Goal: Information Seeking & Learning: Find contact information

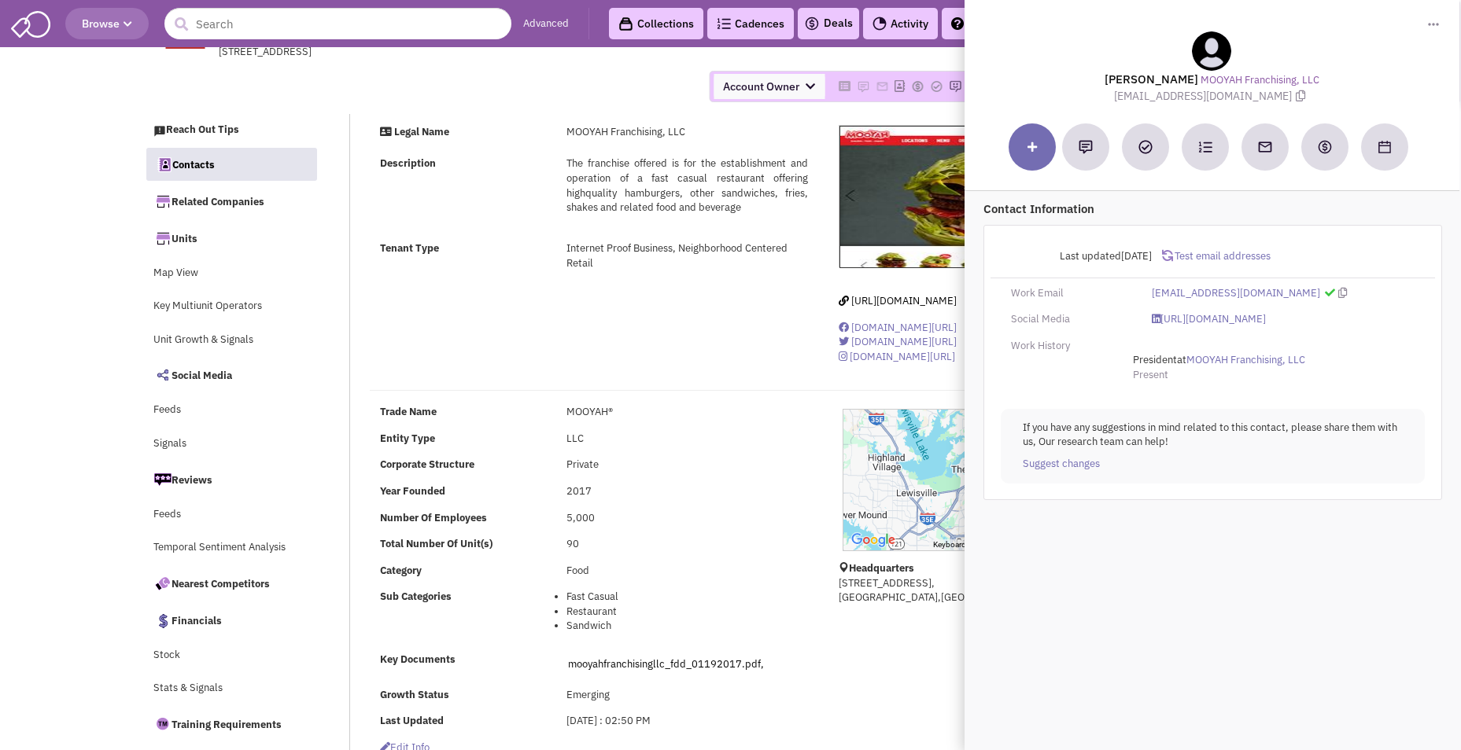
select select
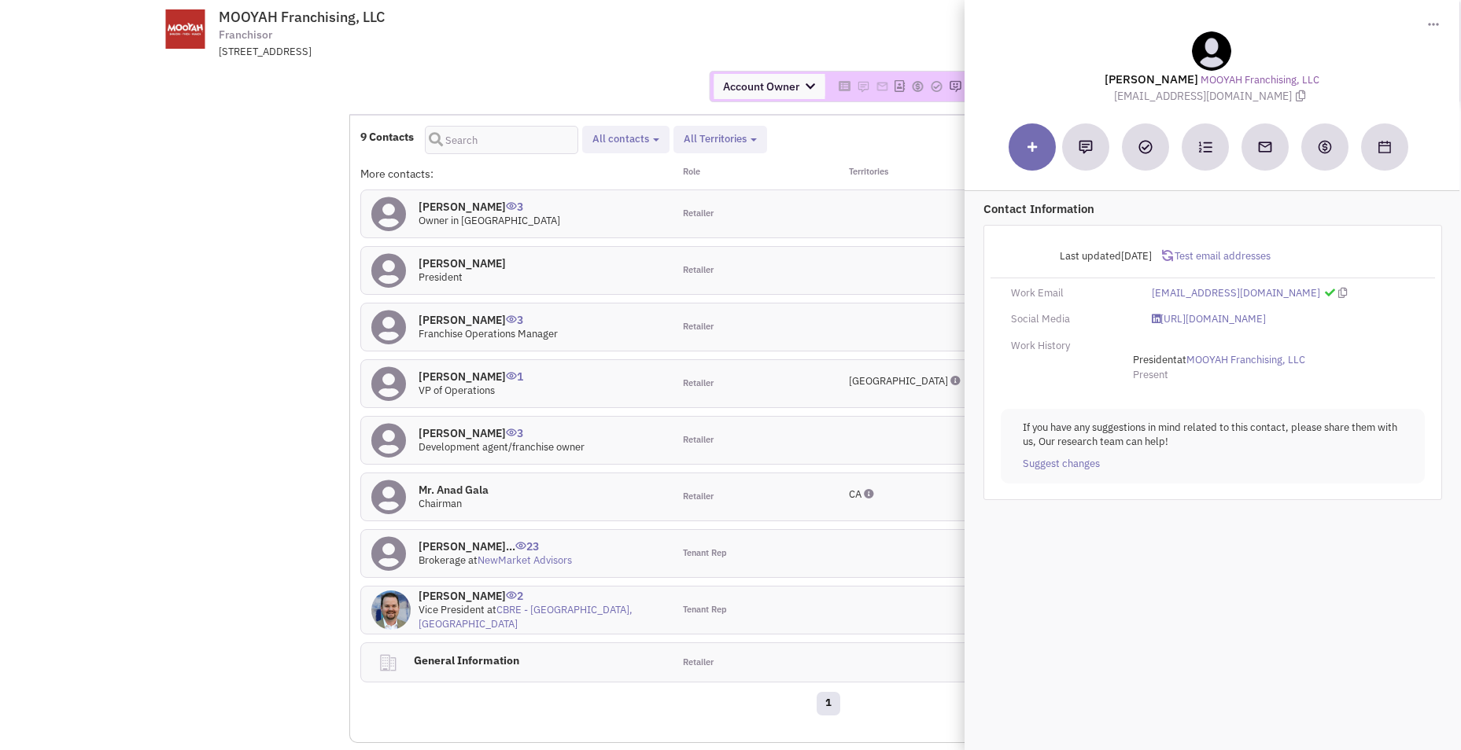
click at [935, 5] on div "MOOYAH Franchising, LLC Franchisor [STREET_ADDRESS]" at bounding box center [773, 4] width 1077 height 9
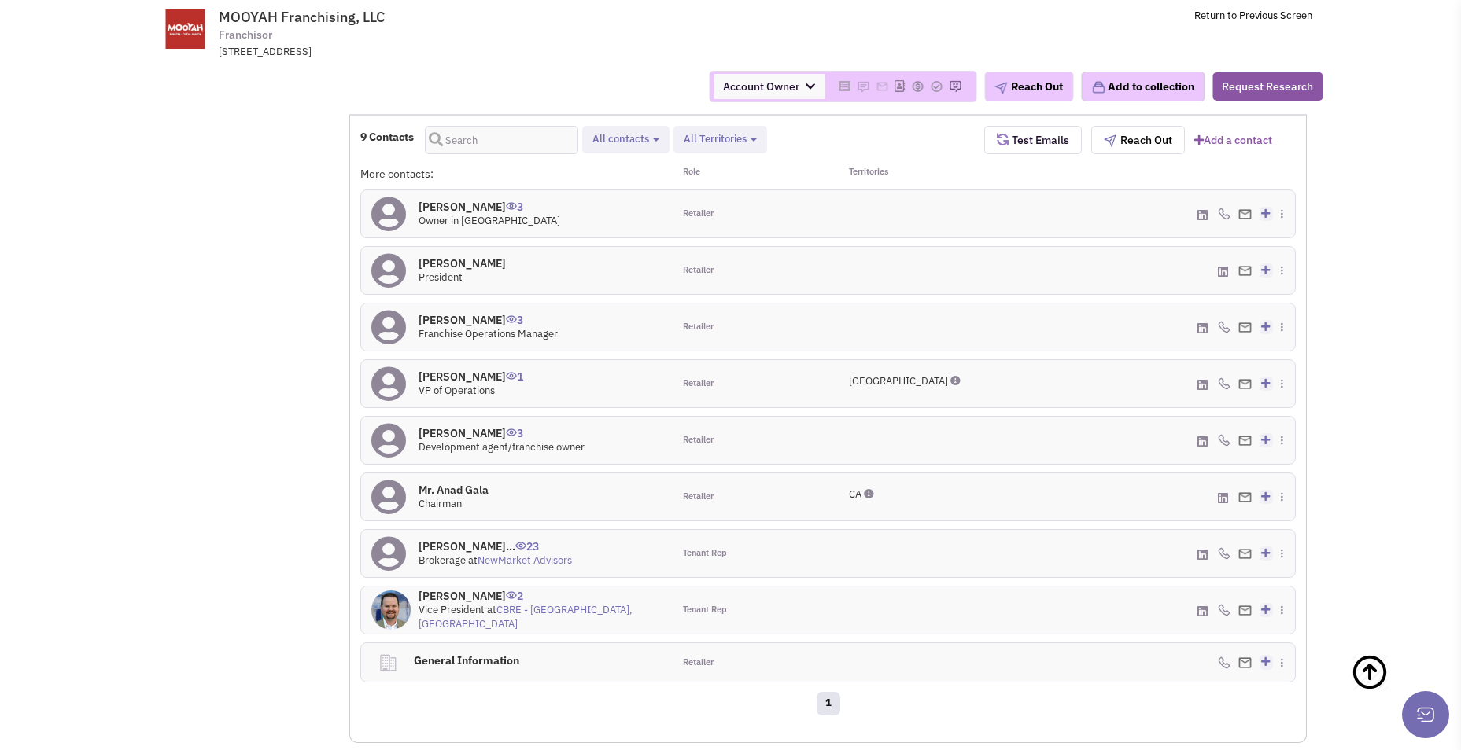
click at [475, 264] on h4 "[PERSON_NAME] 0" at bounding box center [461, 263] width 87 height 14
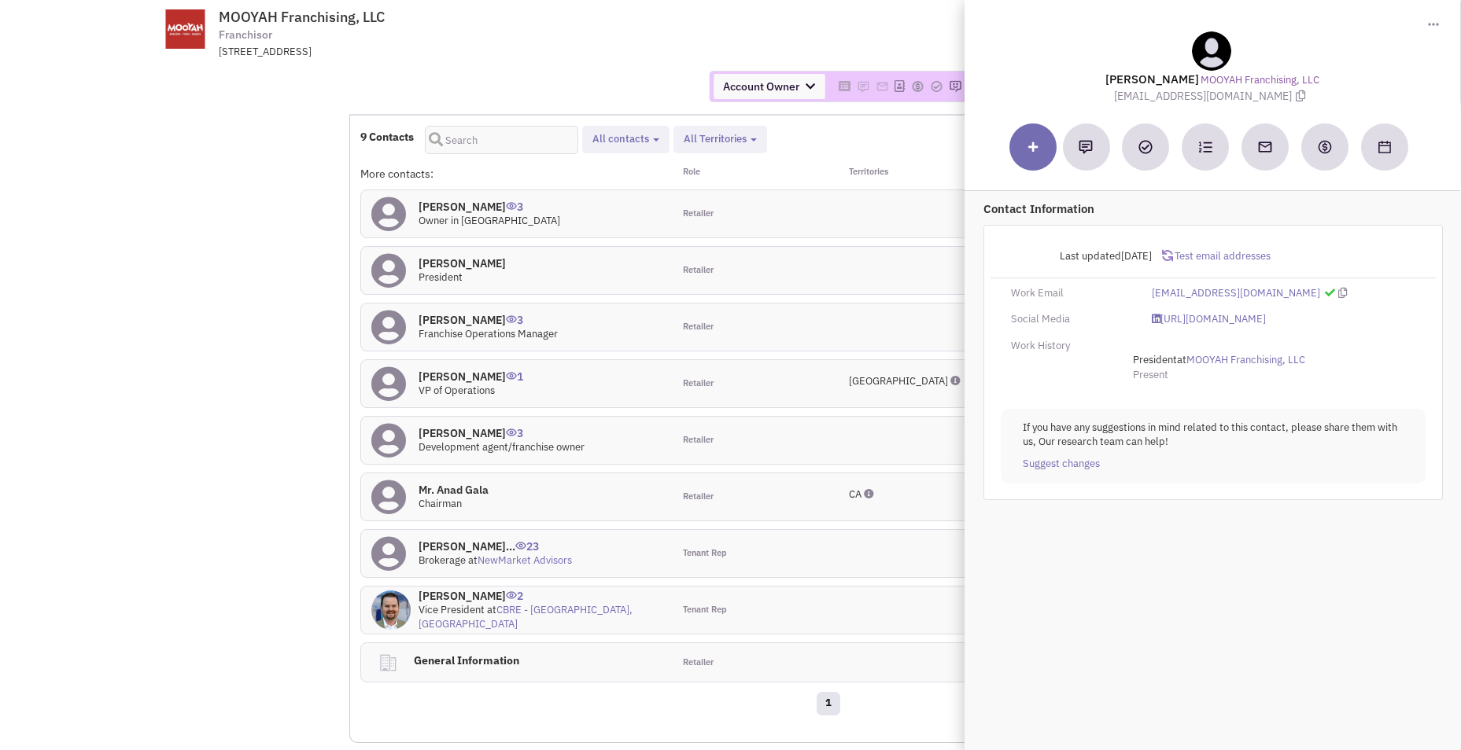
click at [477, 261] on h4 "[PERSON_NAME] 0" at bounding box center [461, 263] width 87 height 14
click at [485, 263] on h4 "[PERSON_NAME] 0" at bounding box center [461, 263] width 87 height 14
click at [474, 374] on h4 "[PERSON_NAME] 1" at bounding box center [470, 377] width 105 height 14
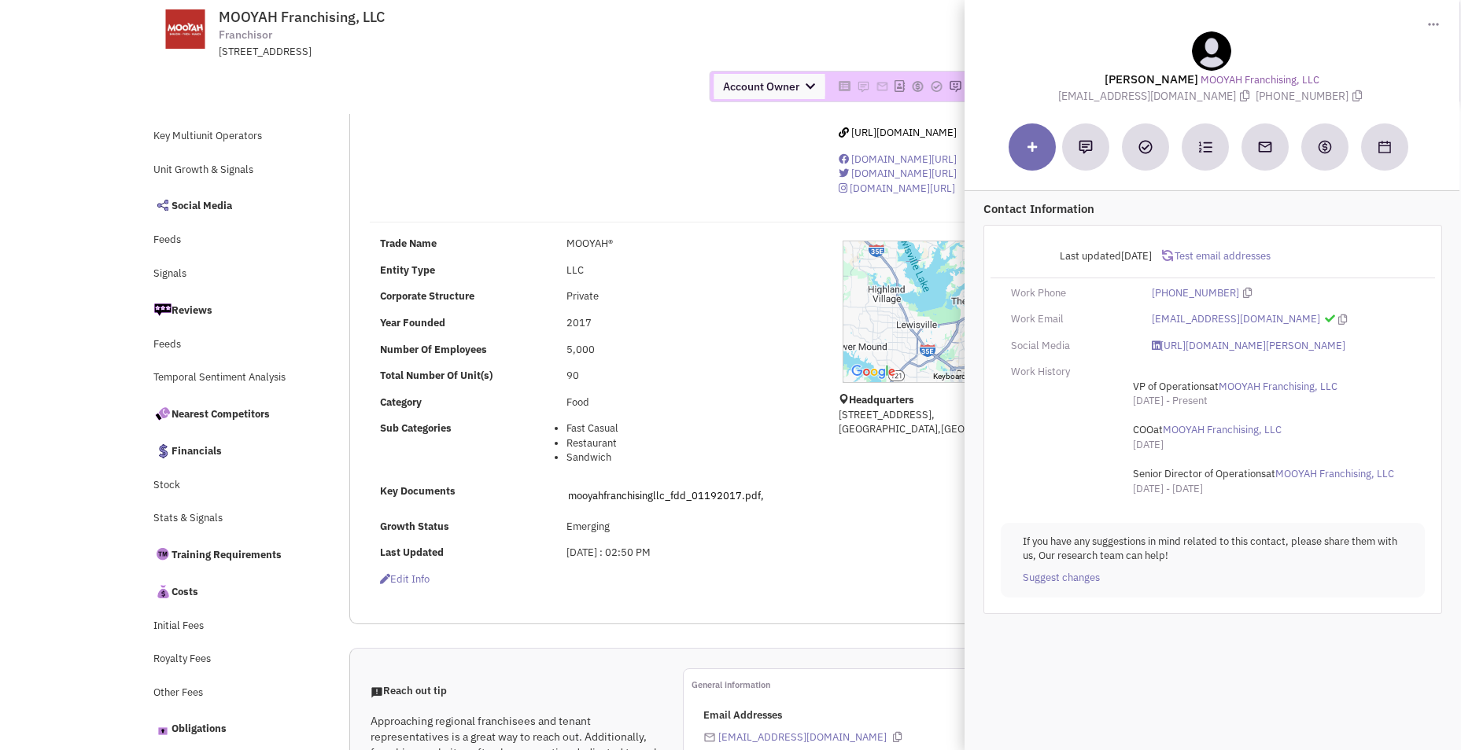
scroll to position [0, 0]
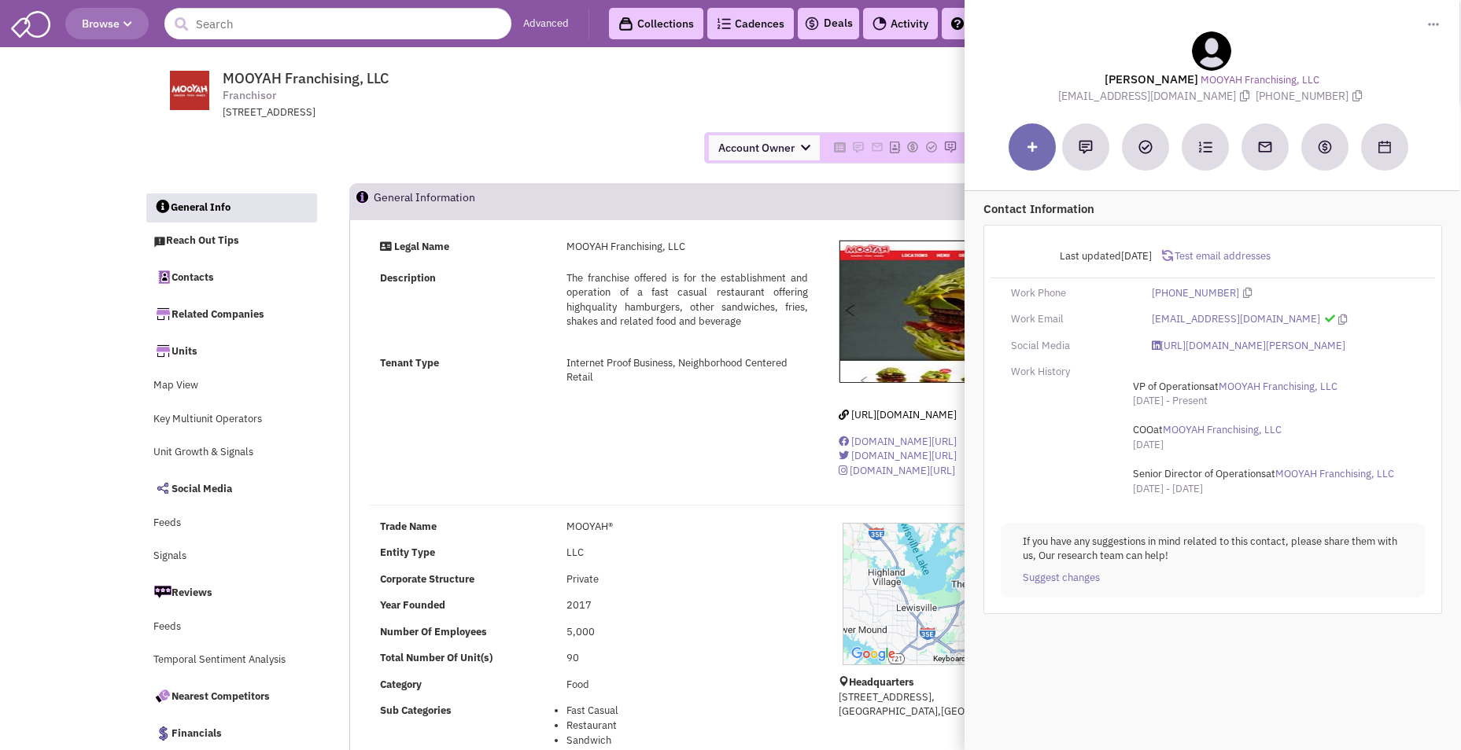
drag, startPoint x: 598, startPoint y: 153, endPoint x: 603, endPoint y: 145, distance: 9.6
click at [598, 153] on div "Account Owner Account Owner [PERSON_NAME] [PERSON_NAME] [PERSON_NAME] [PERSON_N…" at bounding box center [731, 147] width 1194 height 31
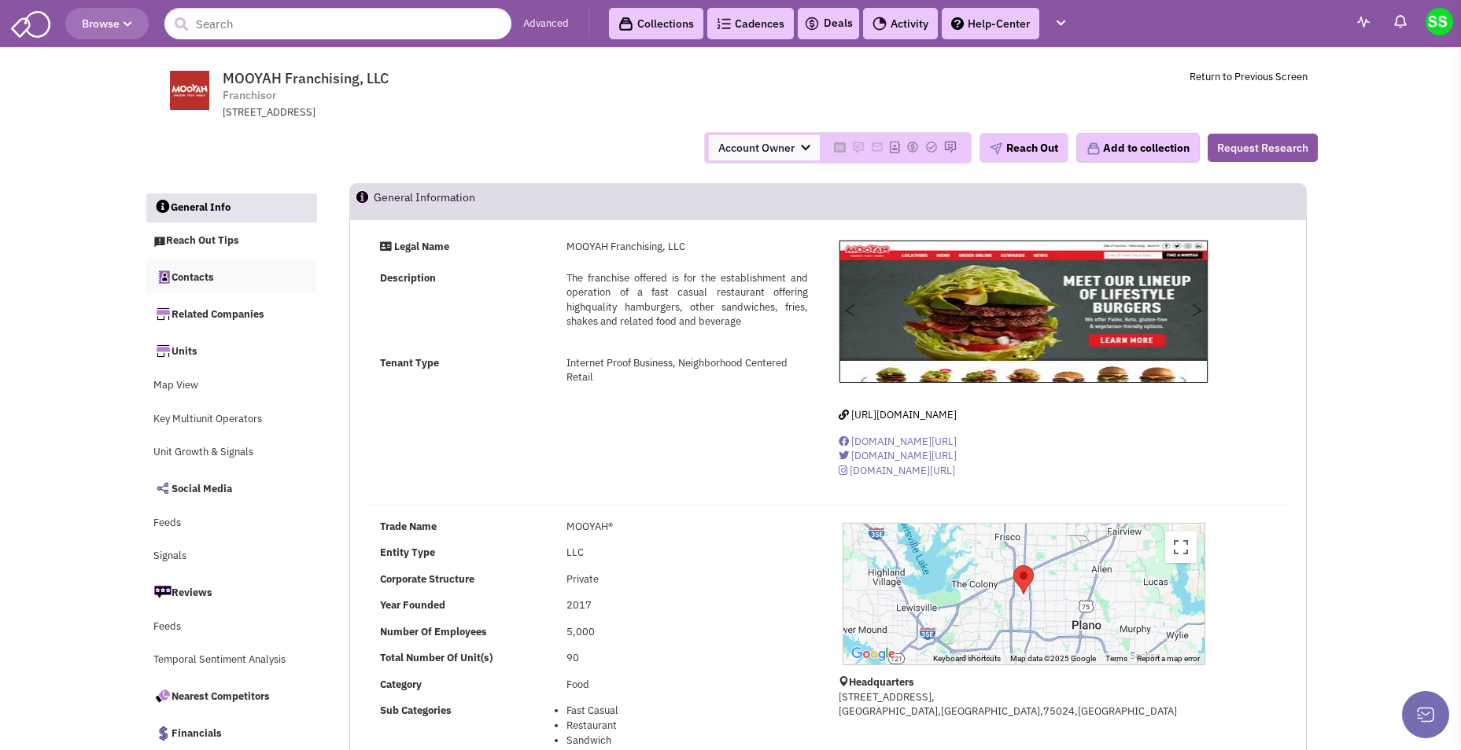
click at [186, 271] on link "Contacts" at bounding box center [231, 276] width 171 height 33
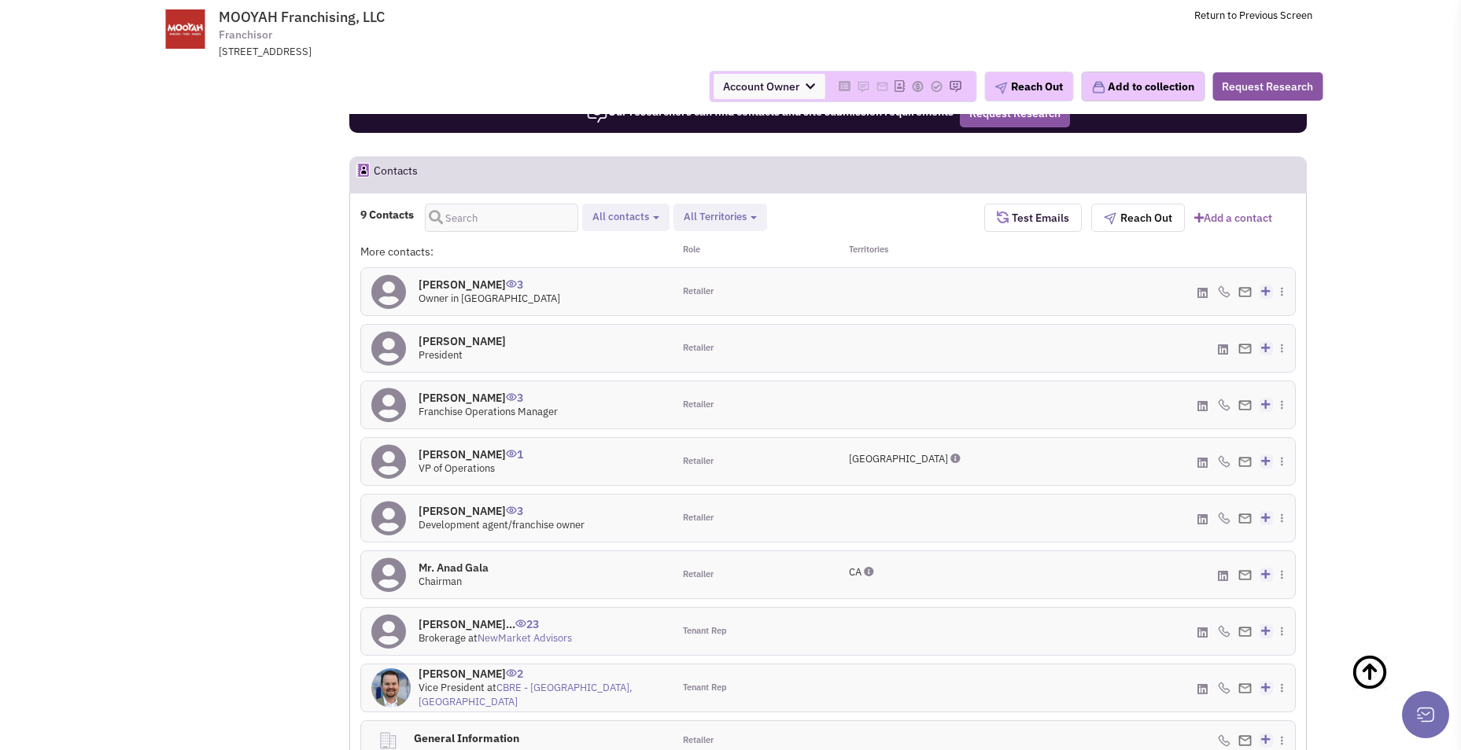
scroll to position [1032, 0]
click at [470, 287] on h4 "[PERSON_NAME] 3" at bounding box center [489, 285] width 142 height 14
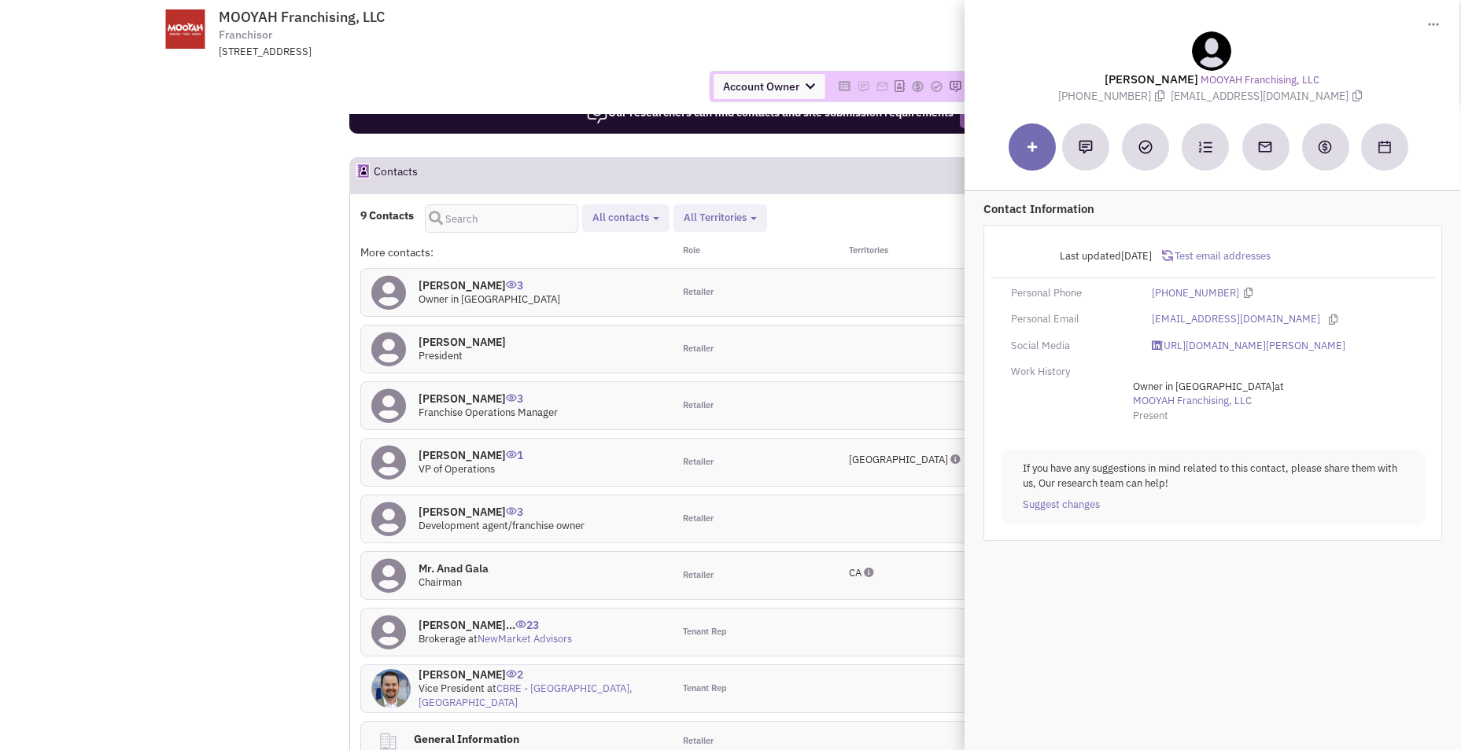
click at [470, 287] on h4 "[PERSON_NAME] 3" at bounding box center [489, 285] width 142 height 14
click at [454, 341] on h4 "[PERSON_NAME] 0" at bounding box center [461, 342] width 87 height 14
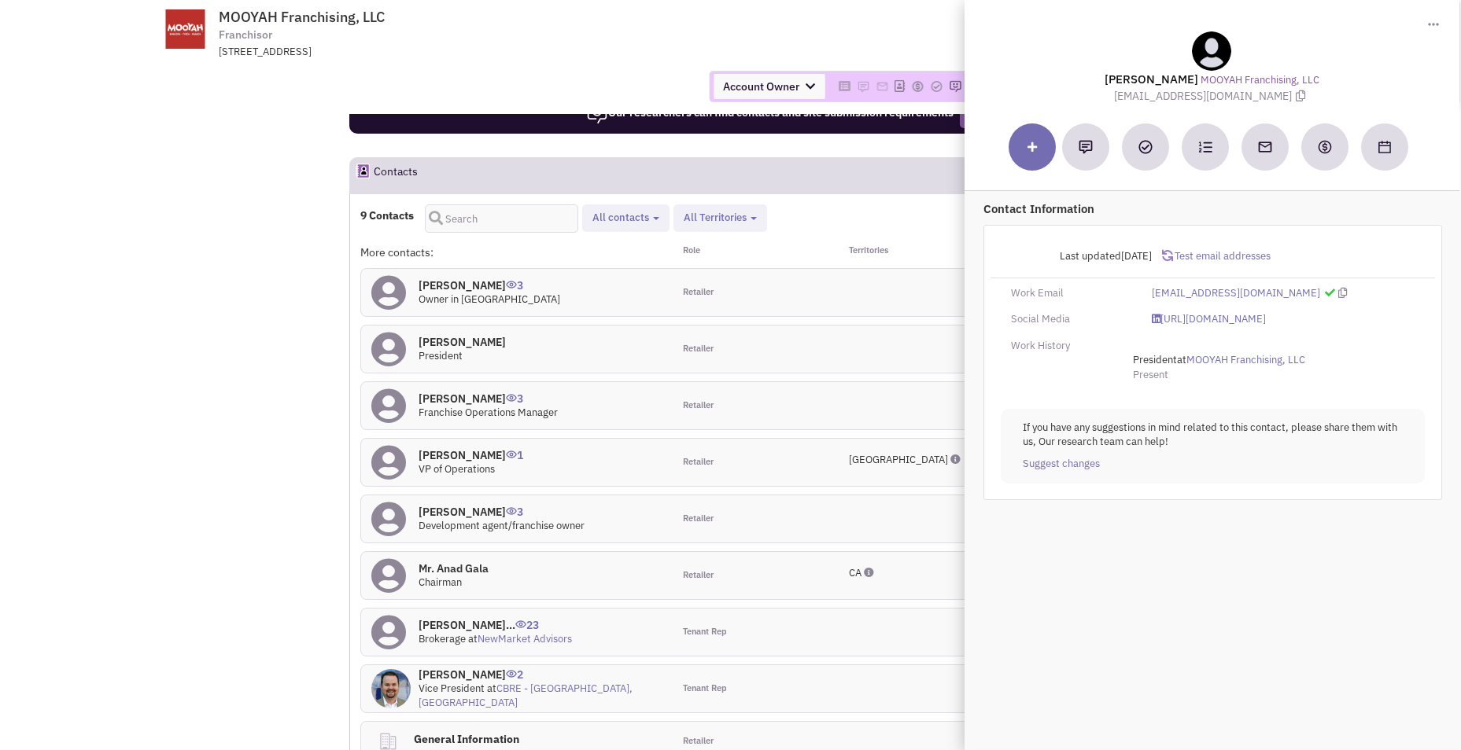
click at [469, 514] on h4 "[PERSON_NAME] 3" at bounding box center [501, 512] width 166 height 14
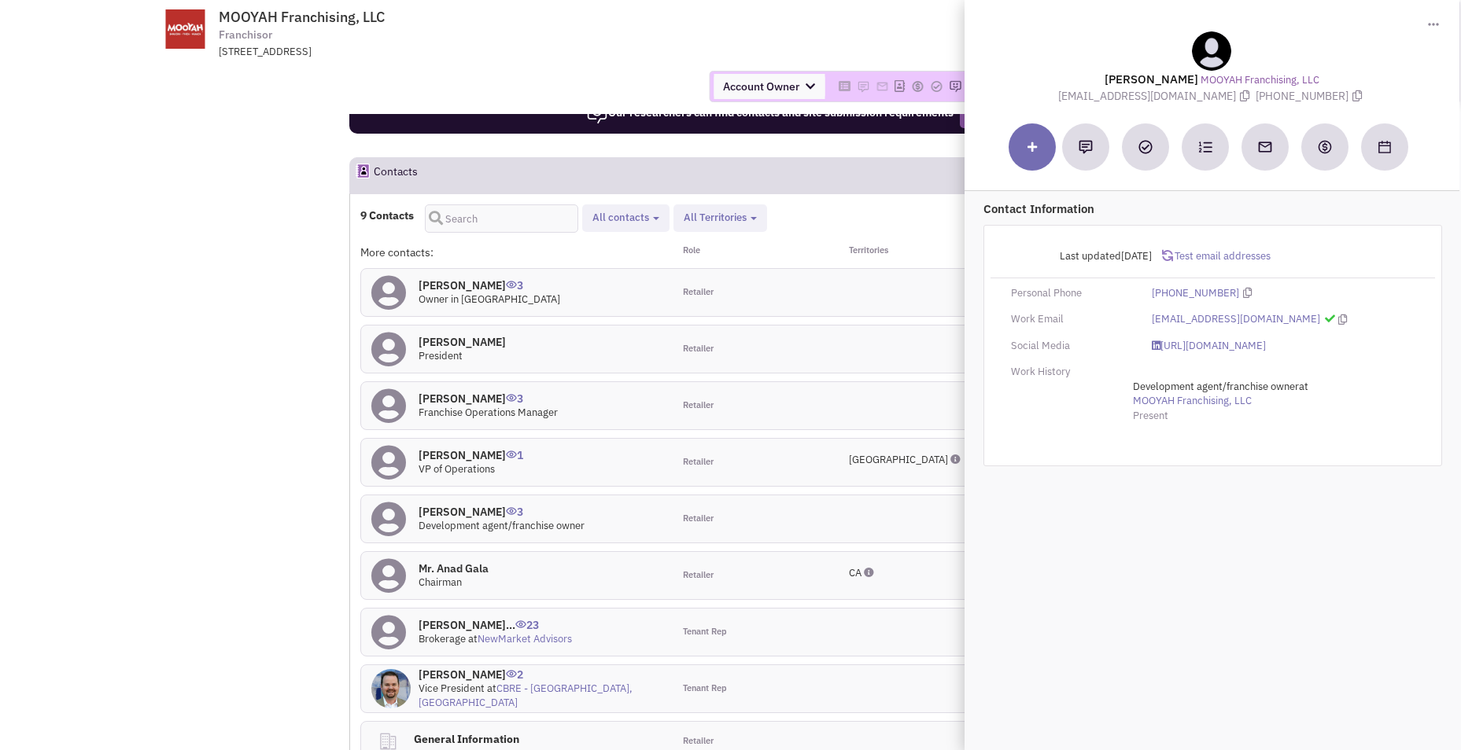
click at [470, 457] on h4 "[PERSON_NAME] 1" at bounding box center [470, 455] width 105 height 14
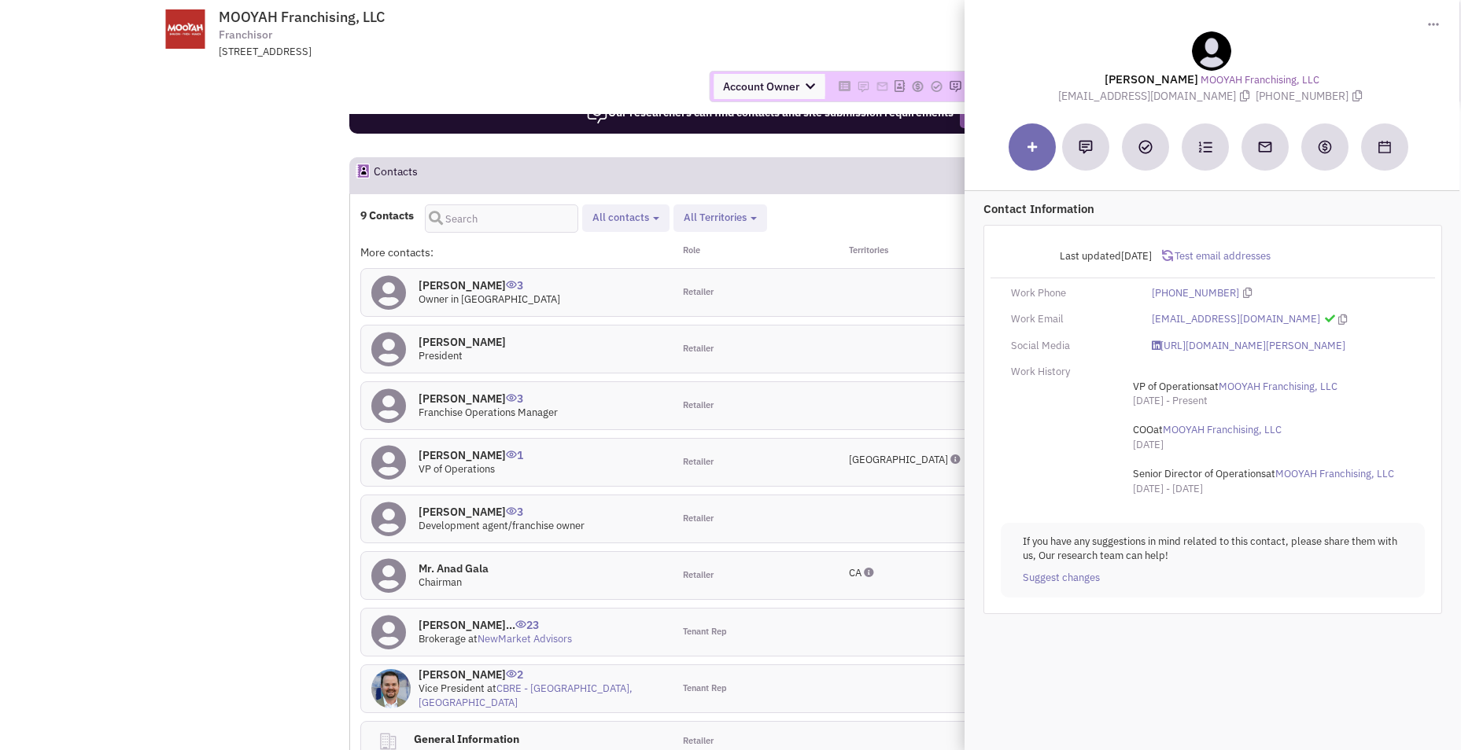
click at [464, 400] on h4 "[PERSON_NAME] 3" at bounding box center [487, 399] width 139 height 14
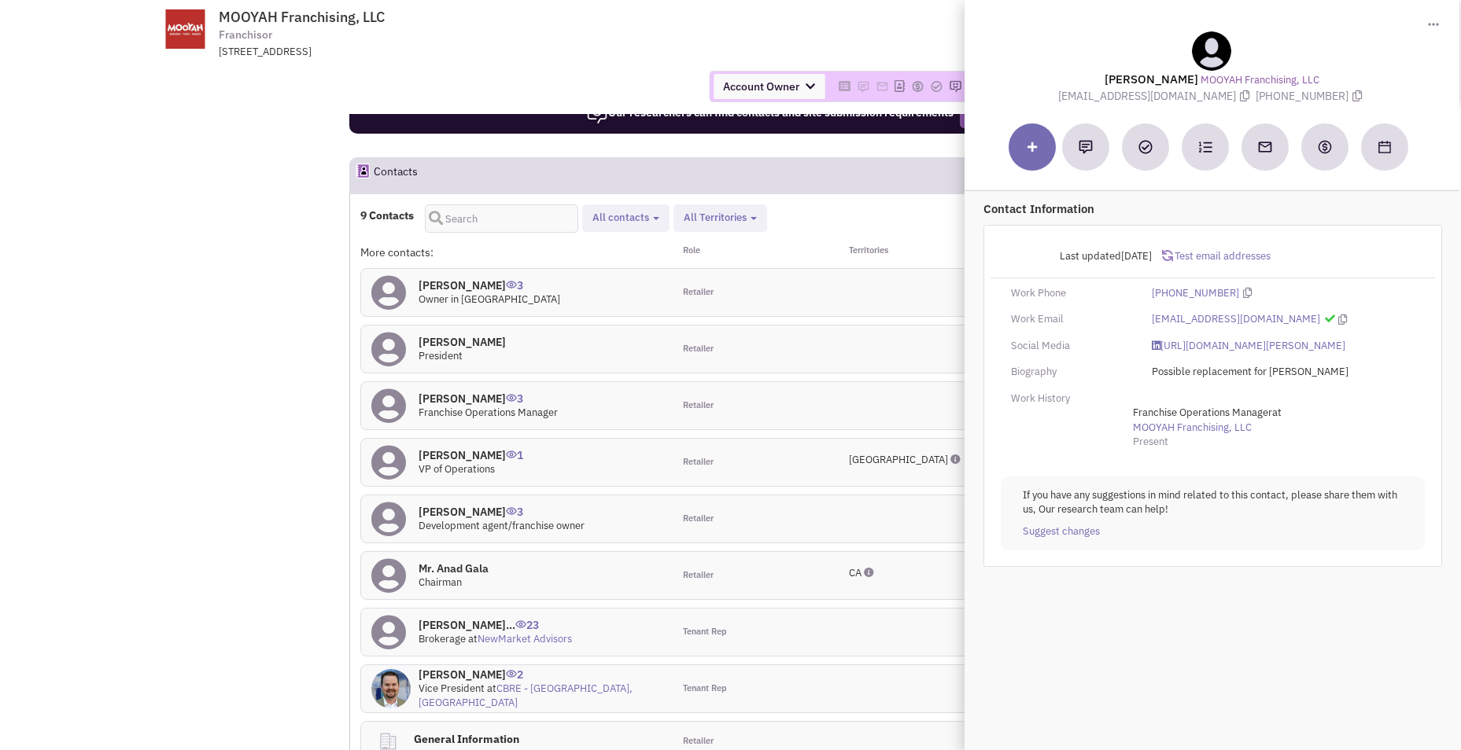
click at [464, 459] on h4 "[PERSON_NAME] 1" at bounding box center [470, 455] width 105 height 14
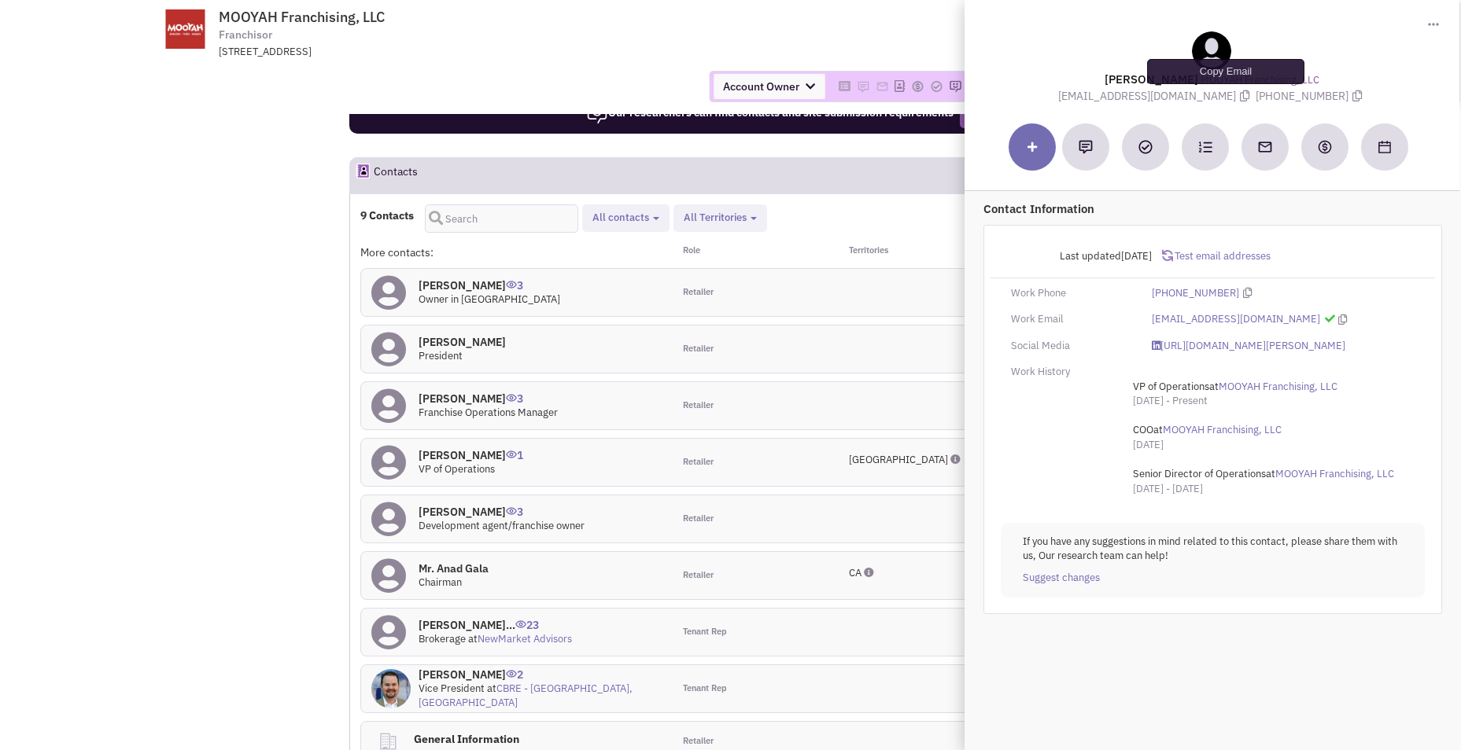
click at [1240, 92] on icon at bounding box center [1244, 95] width 9 height 11
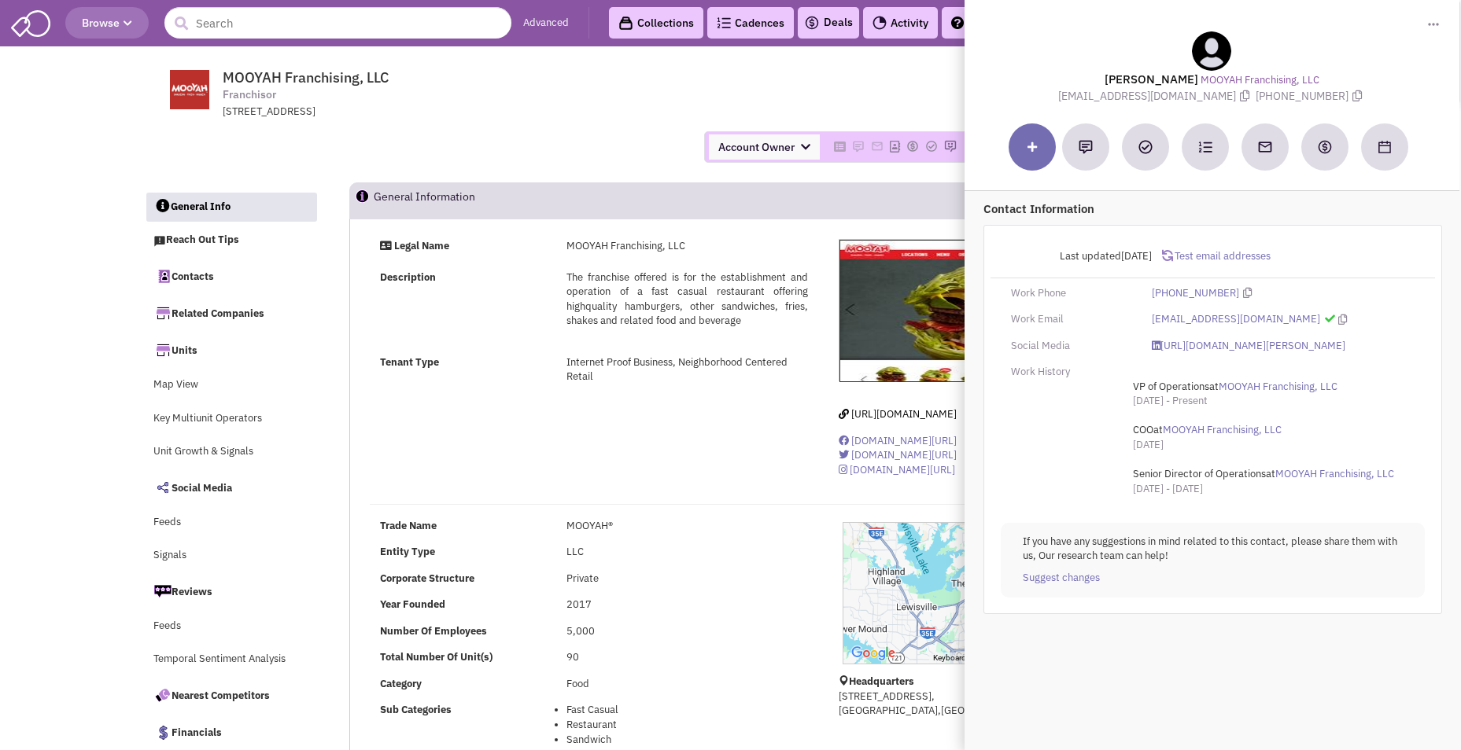
scroll to position [0, 0]
click at [300, 30] on input "text" at bounding box center [337, 23] width 347 height 31
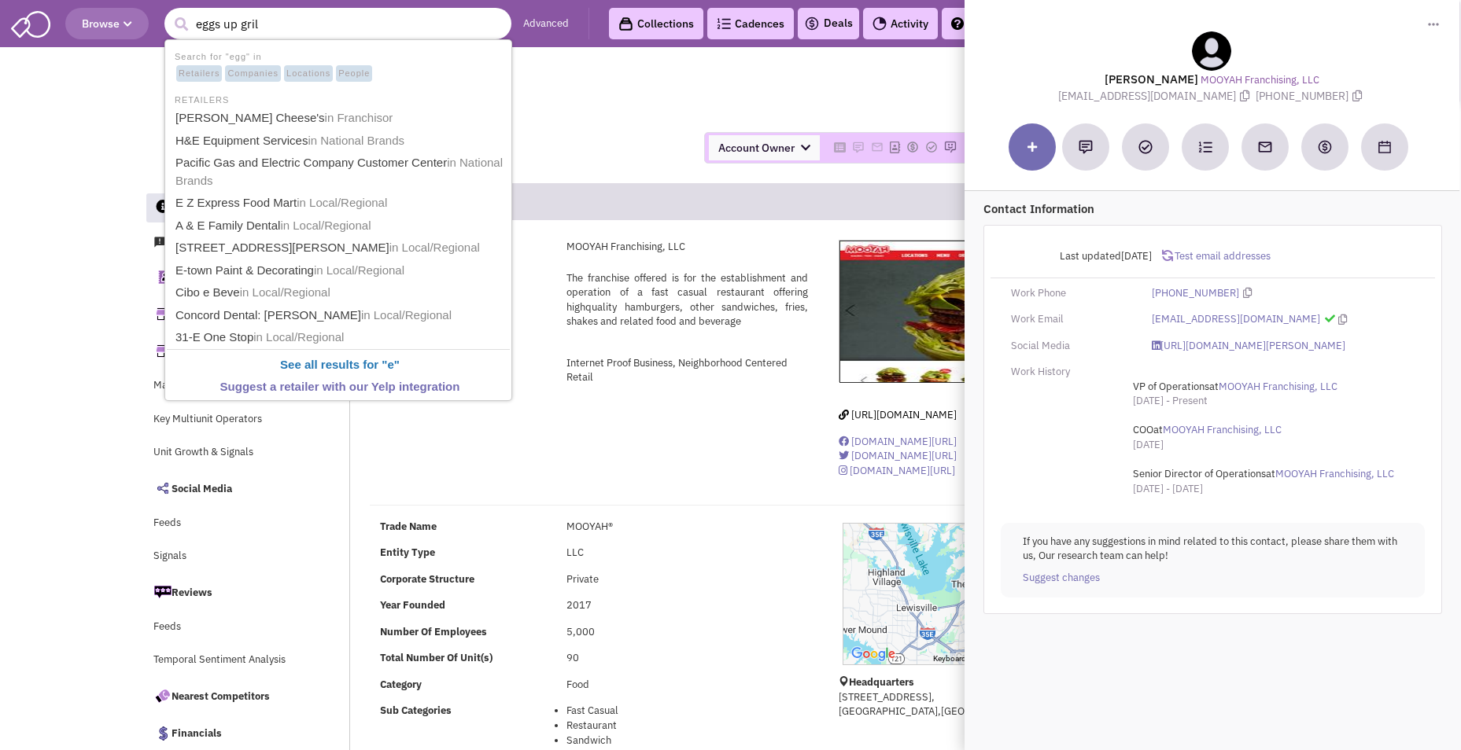
type input "eggs up grill"
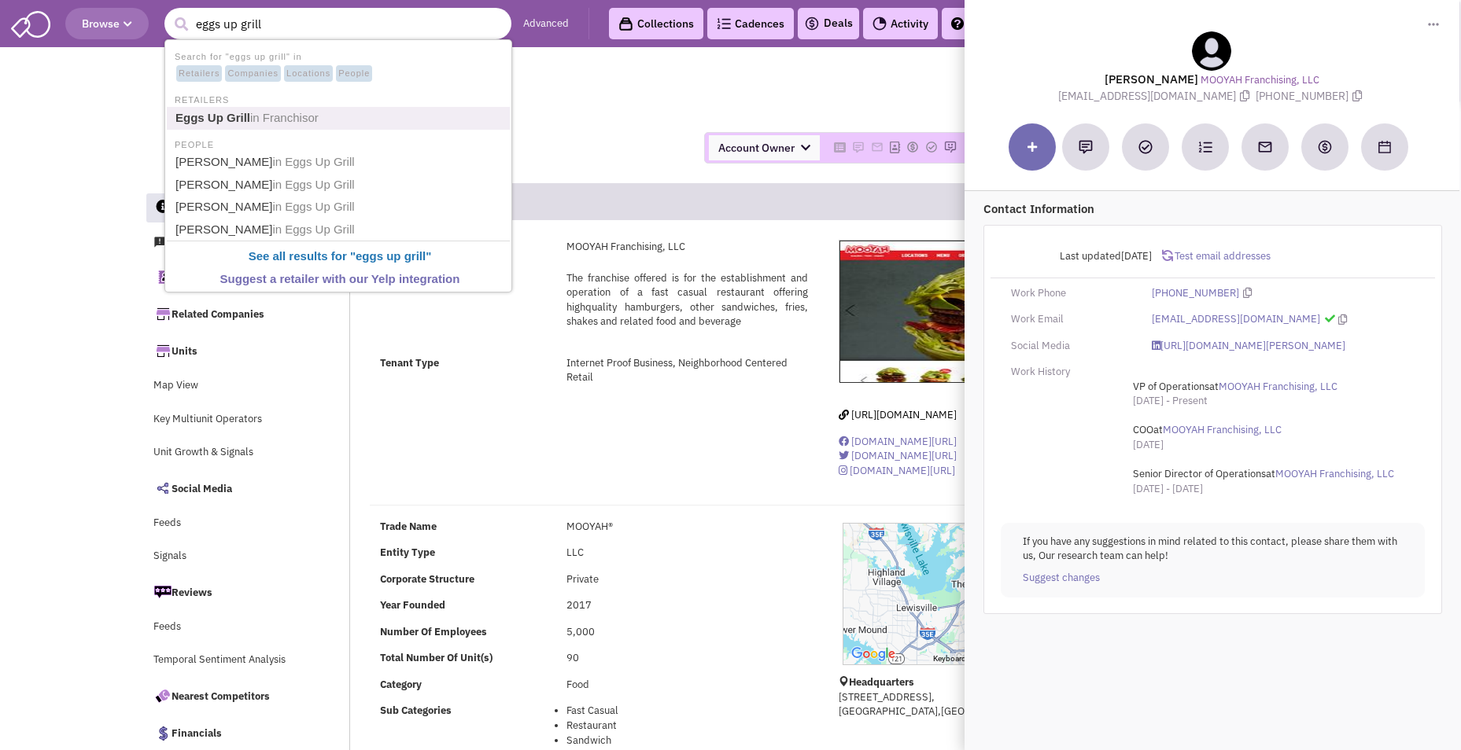
click at [264, 123] on span "in Franchisor" at bounding box center [284, 117] width 68 height 13
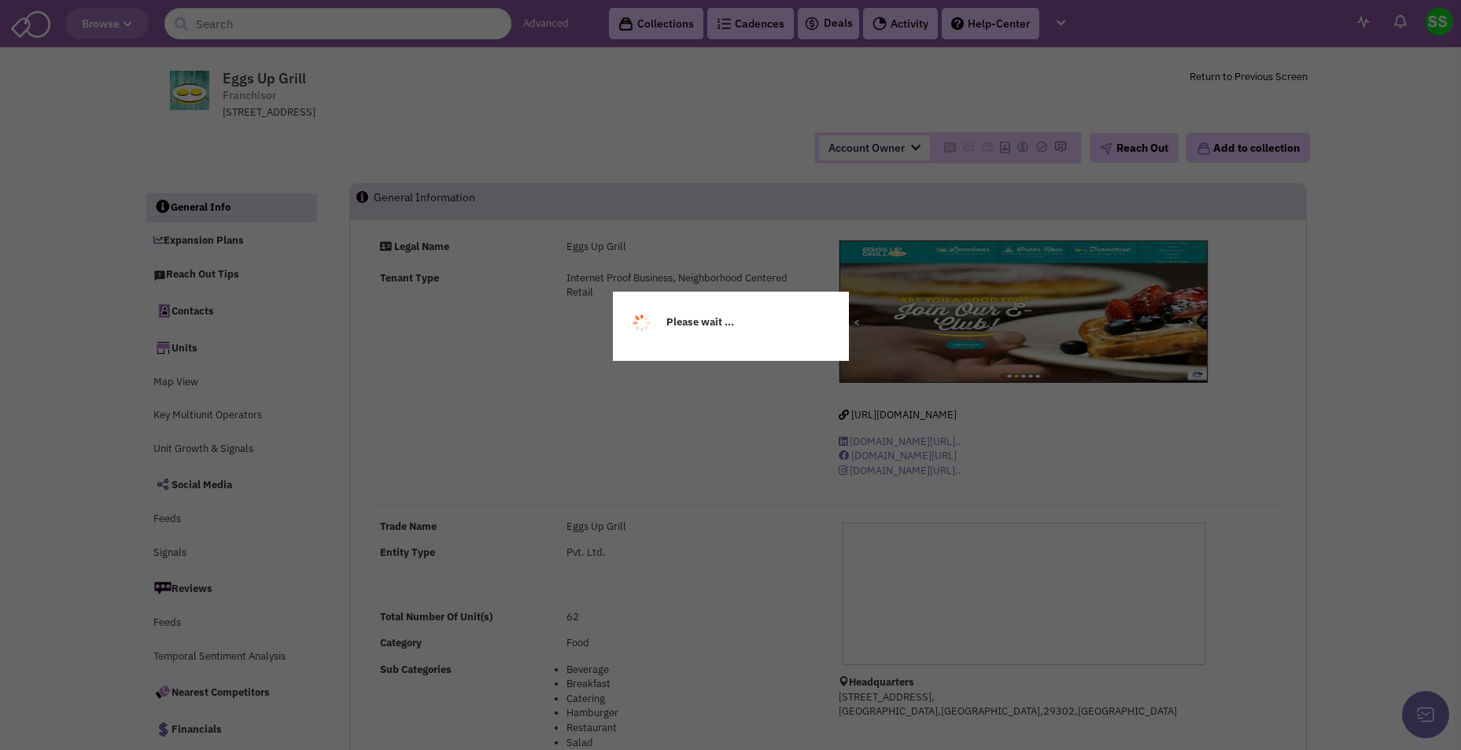
select select
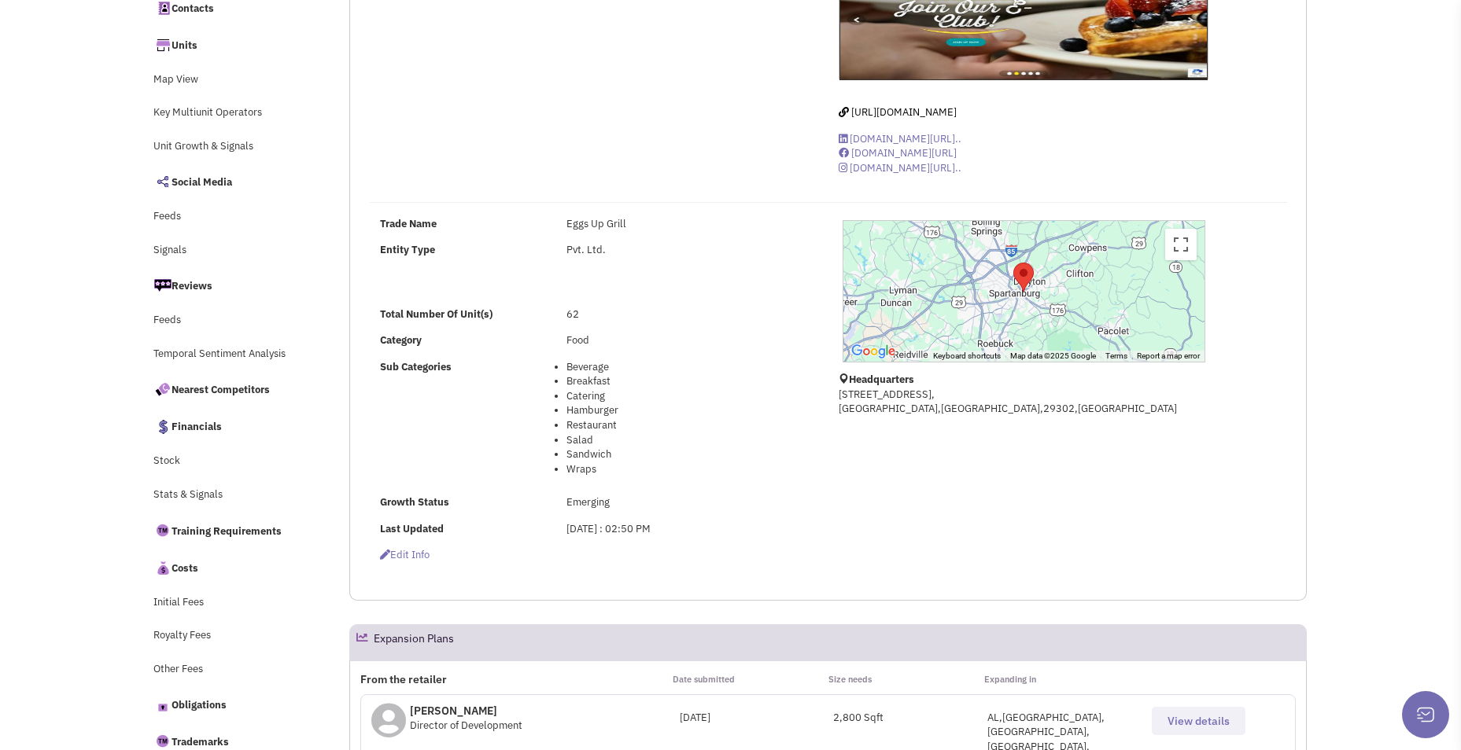
select select
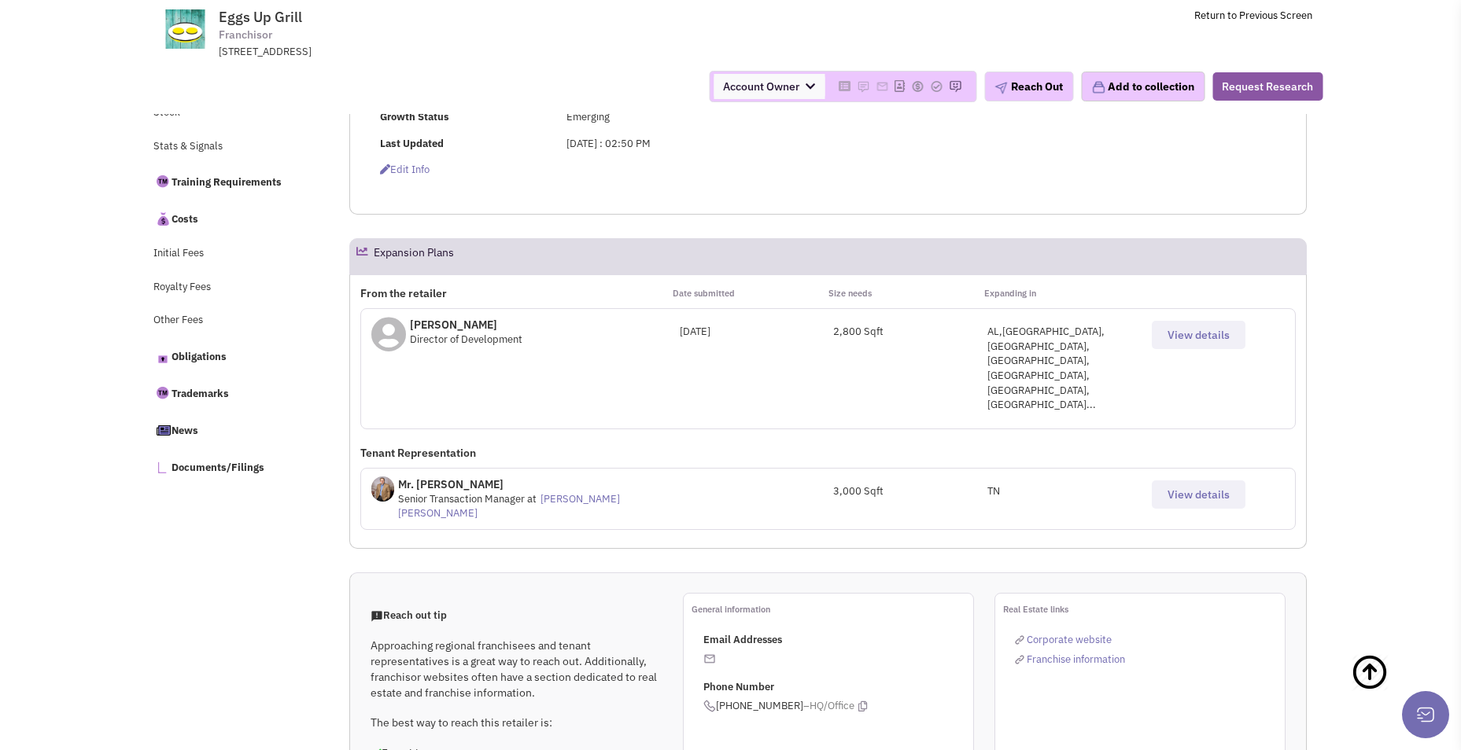
scroll to position [588, 0]
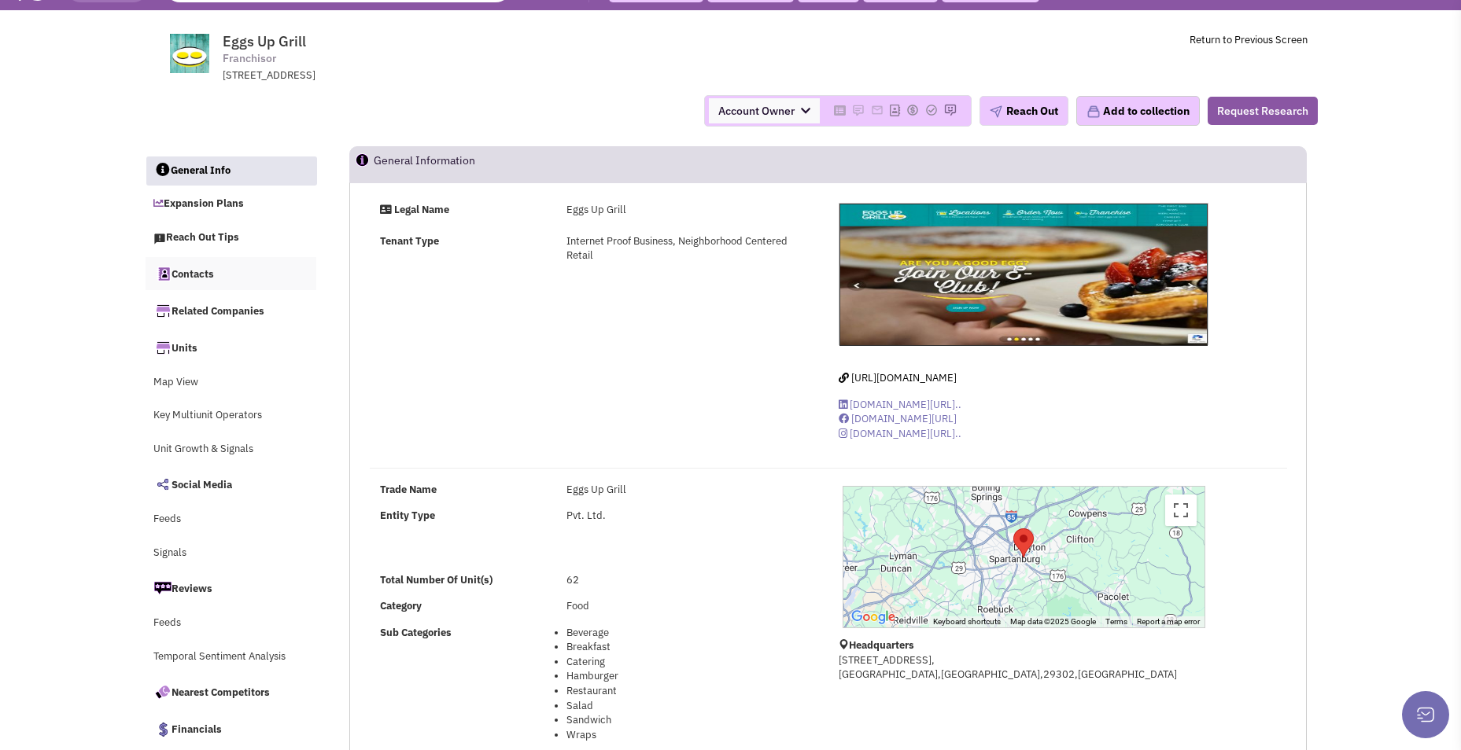
click at [198, 276] on link "Contacts" at bounding box center [231, 273] width 171 height 33
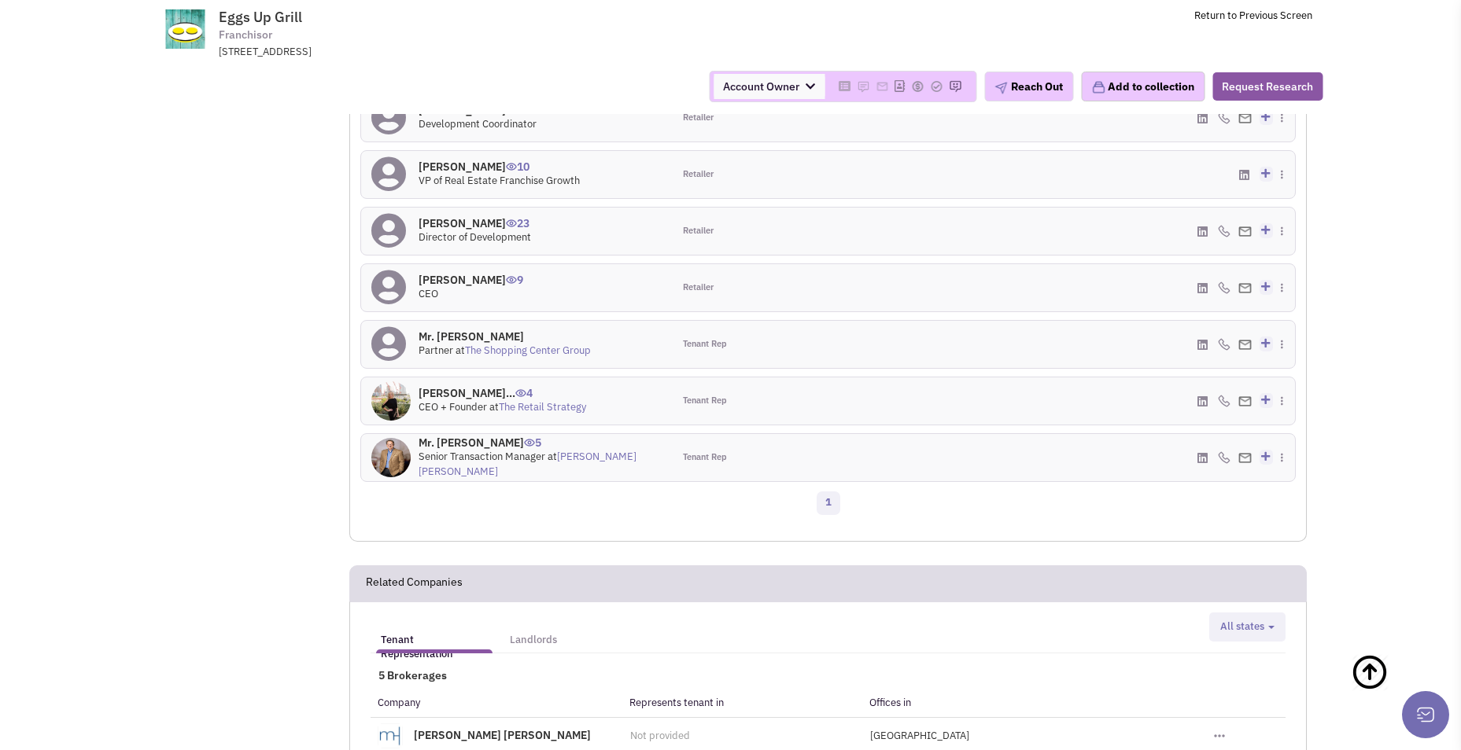
scroll to position [1437, 0]
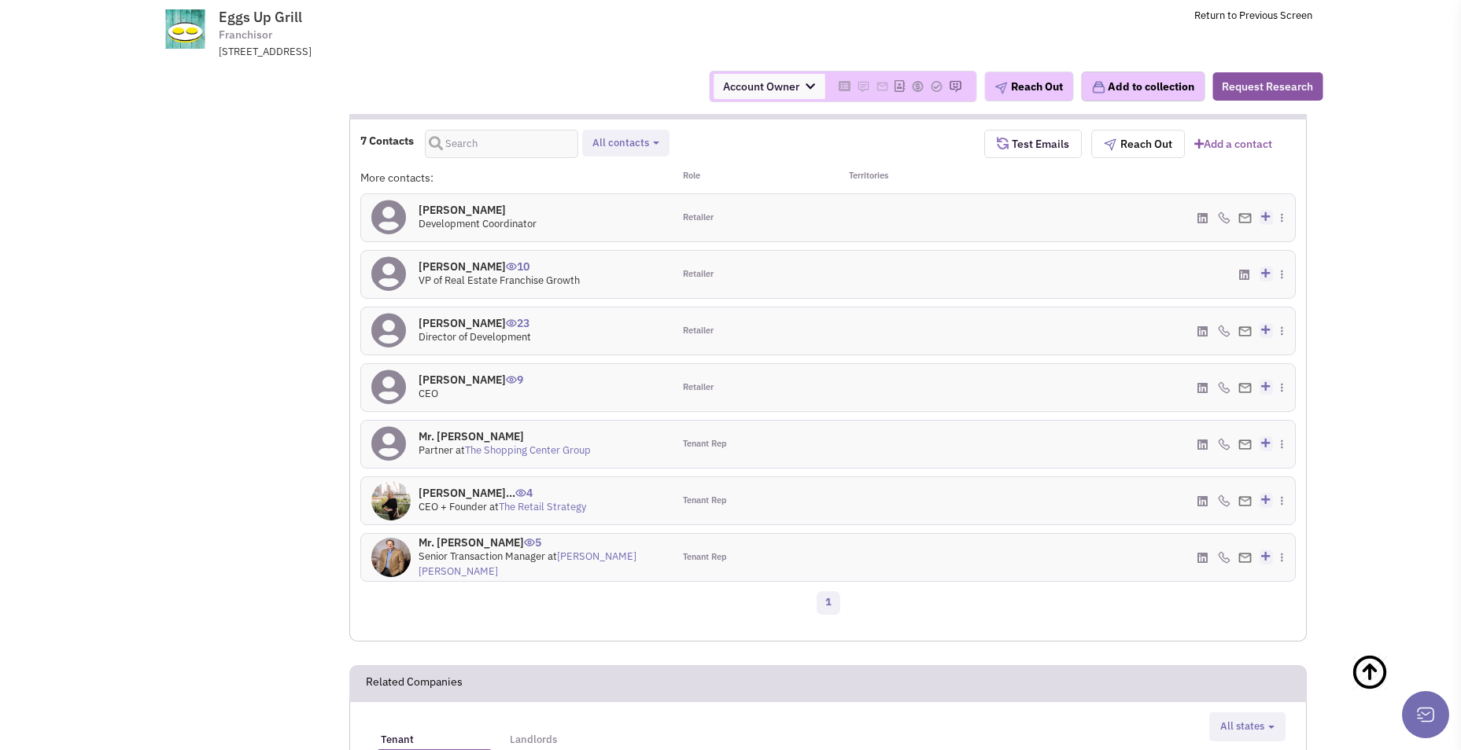
click at [613, 536] on h4 "Mr. Mike McCoy 5" at bounding box center [540, 543] width 244 height 14
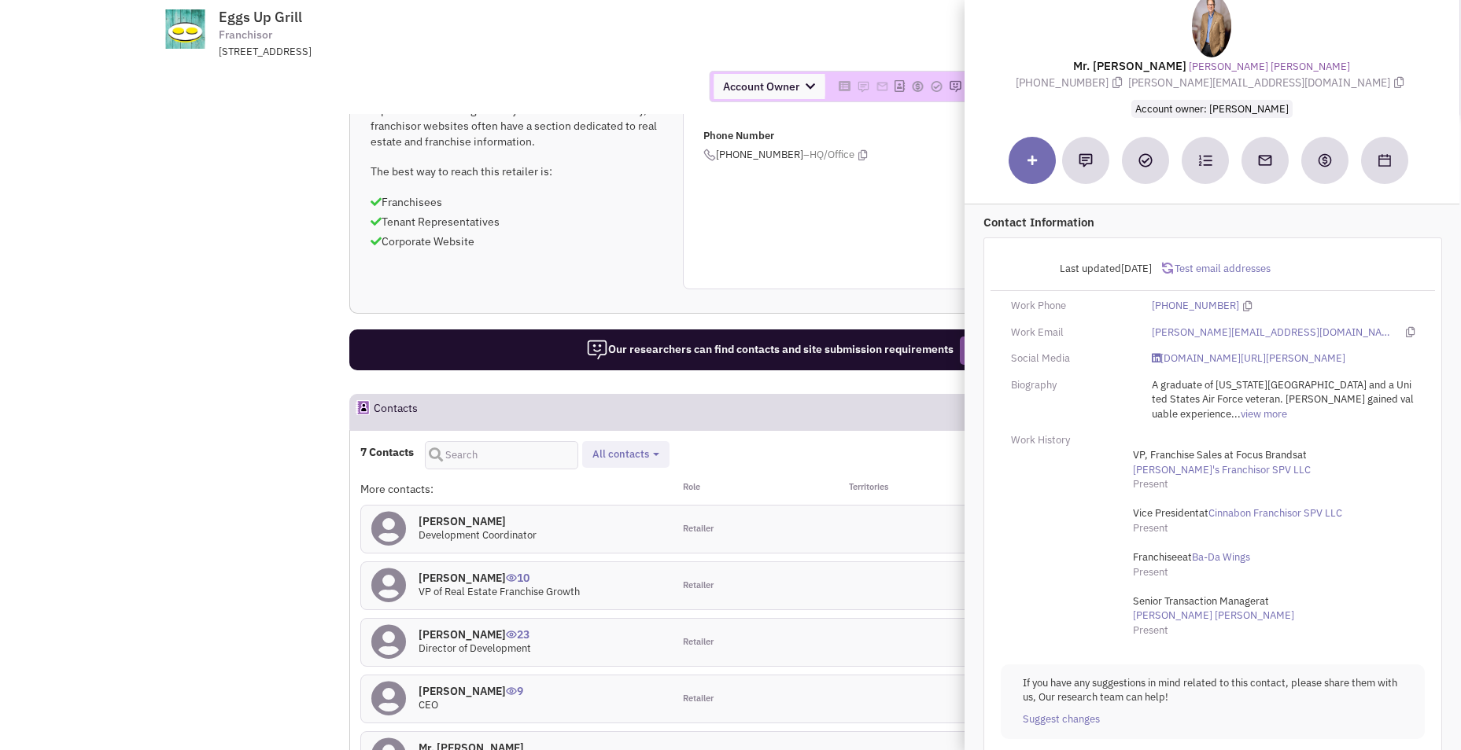
scroll to position [1122, 0]
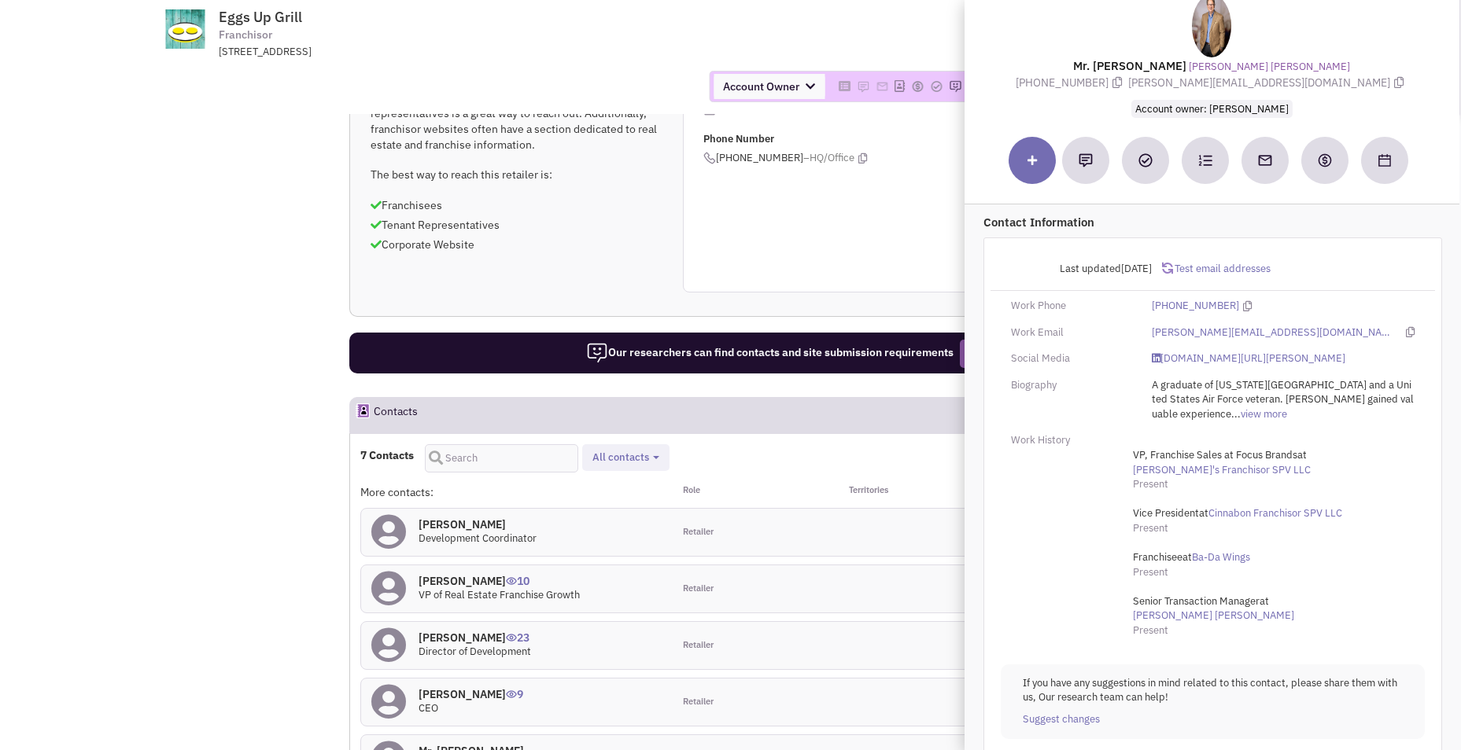
click at [698, 20] on td "Eggs Up Grill Franchisor 551 East Main Street, Spartanburg, SC, 29302 Return to…" at bounding box center [773, 29] width 1077 height 59
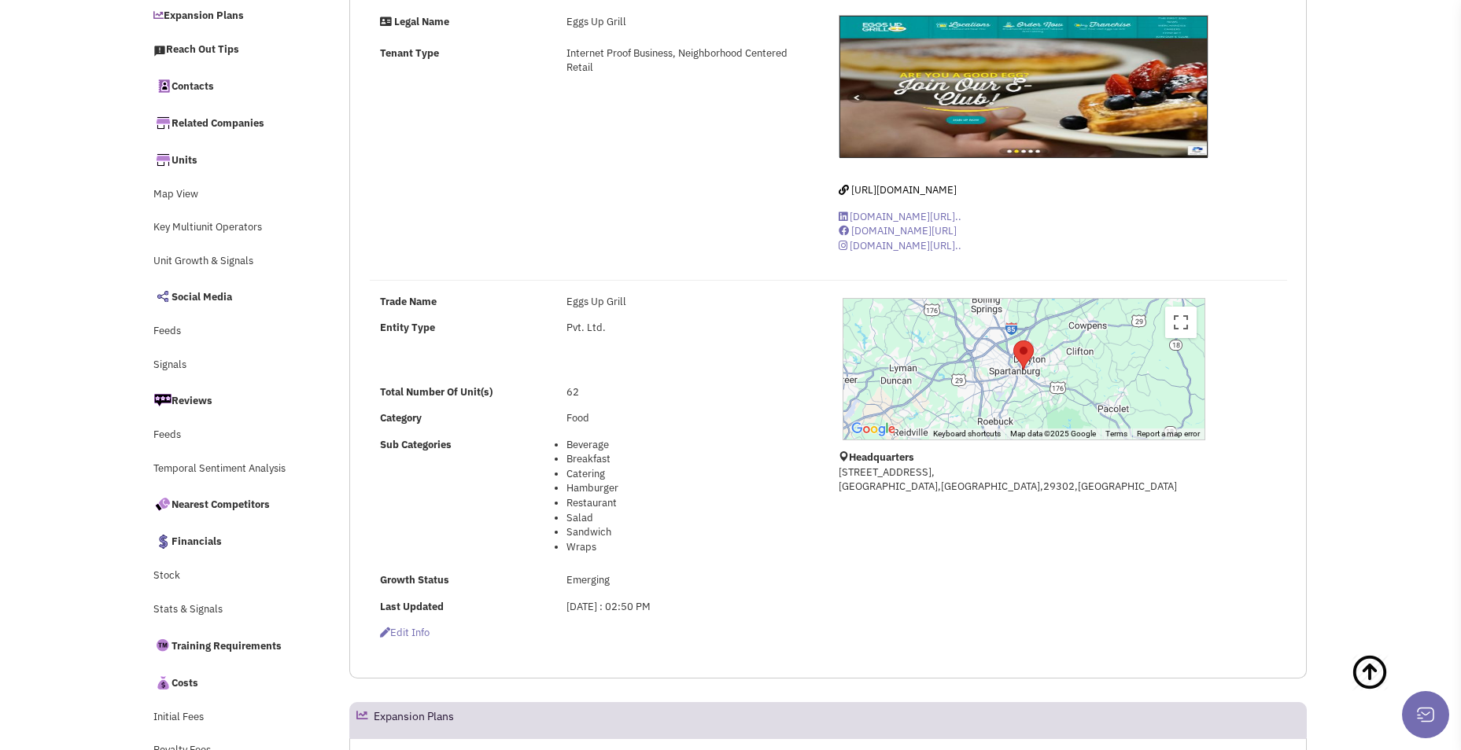
scroll to position [0, 0]
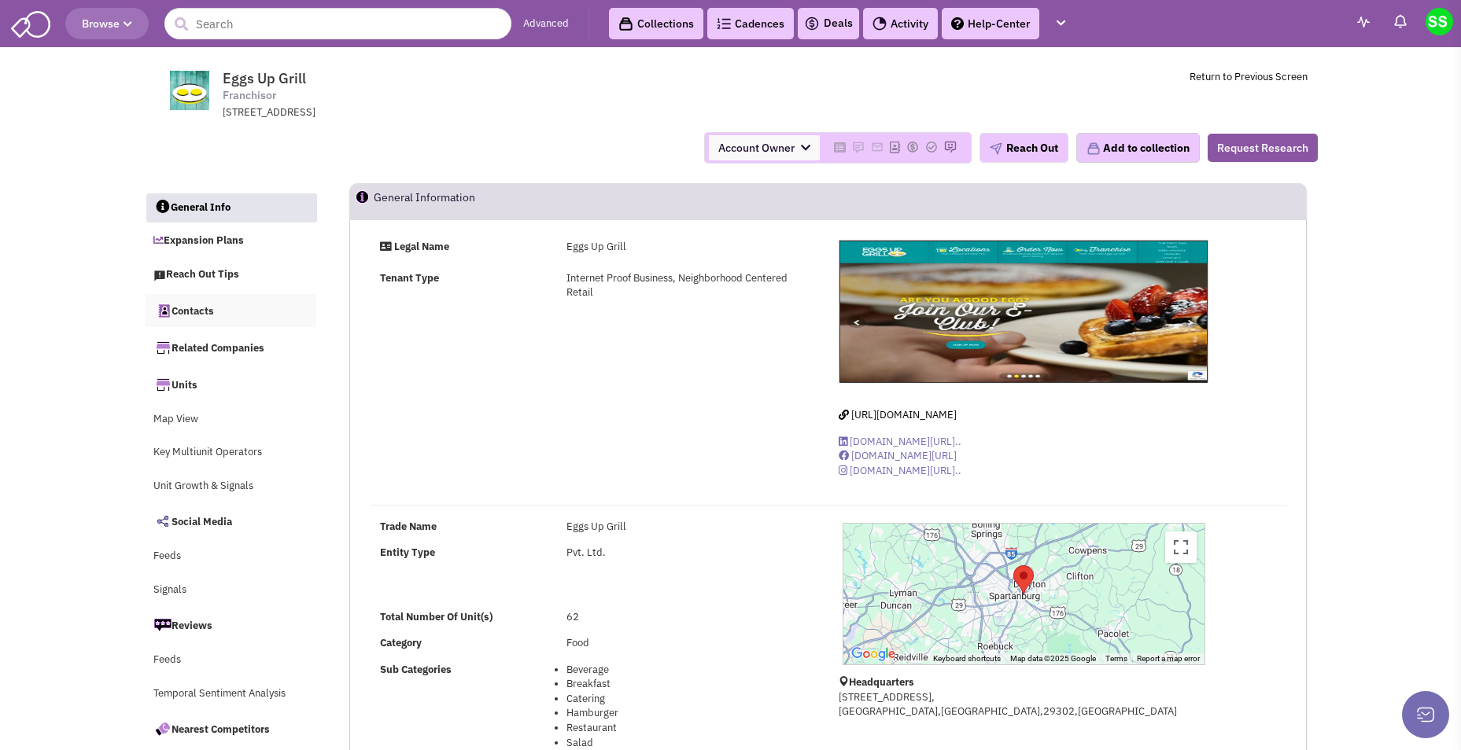
click at [192, 315] on link "Contacts" at bounding box center [231, 310] width 171 height 33
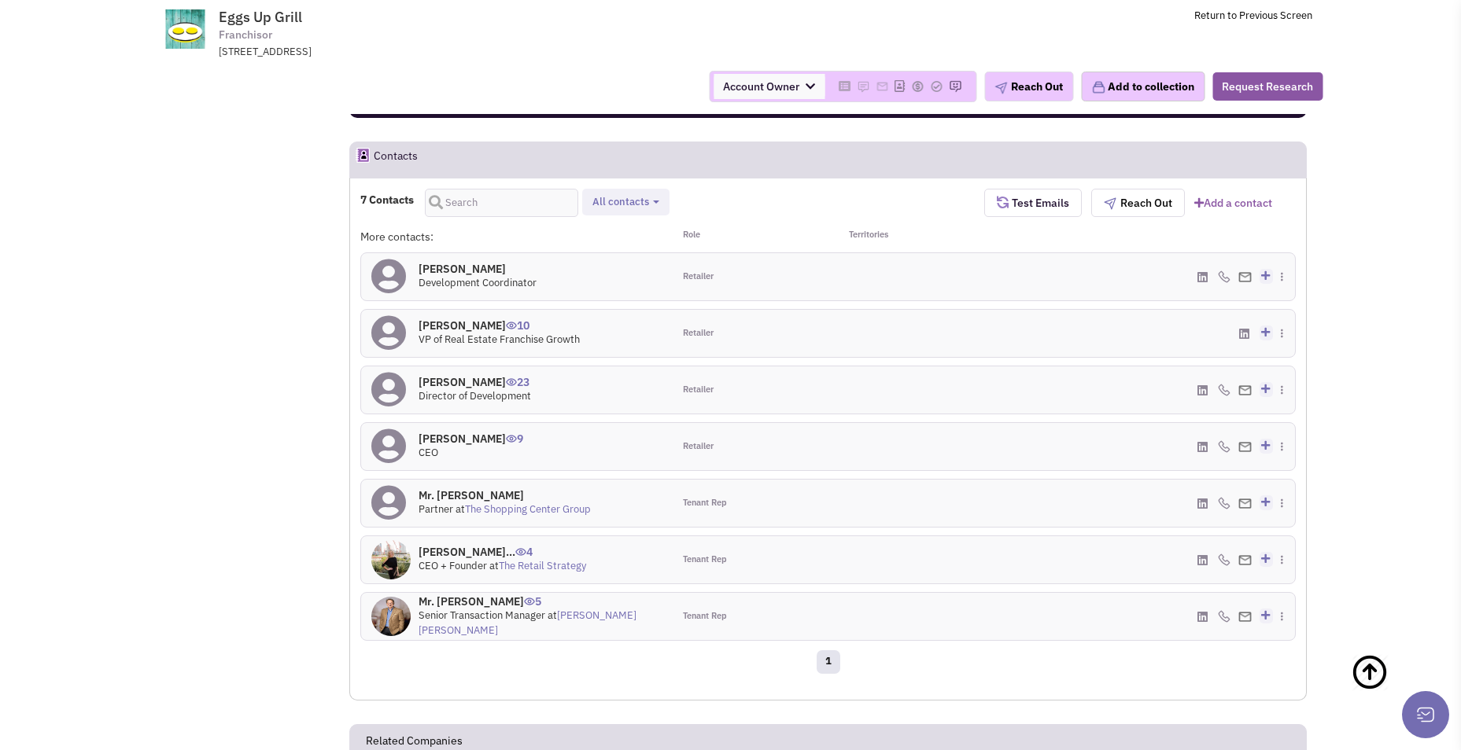
scroll to position [1437, 0]
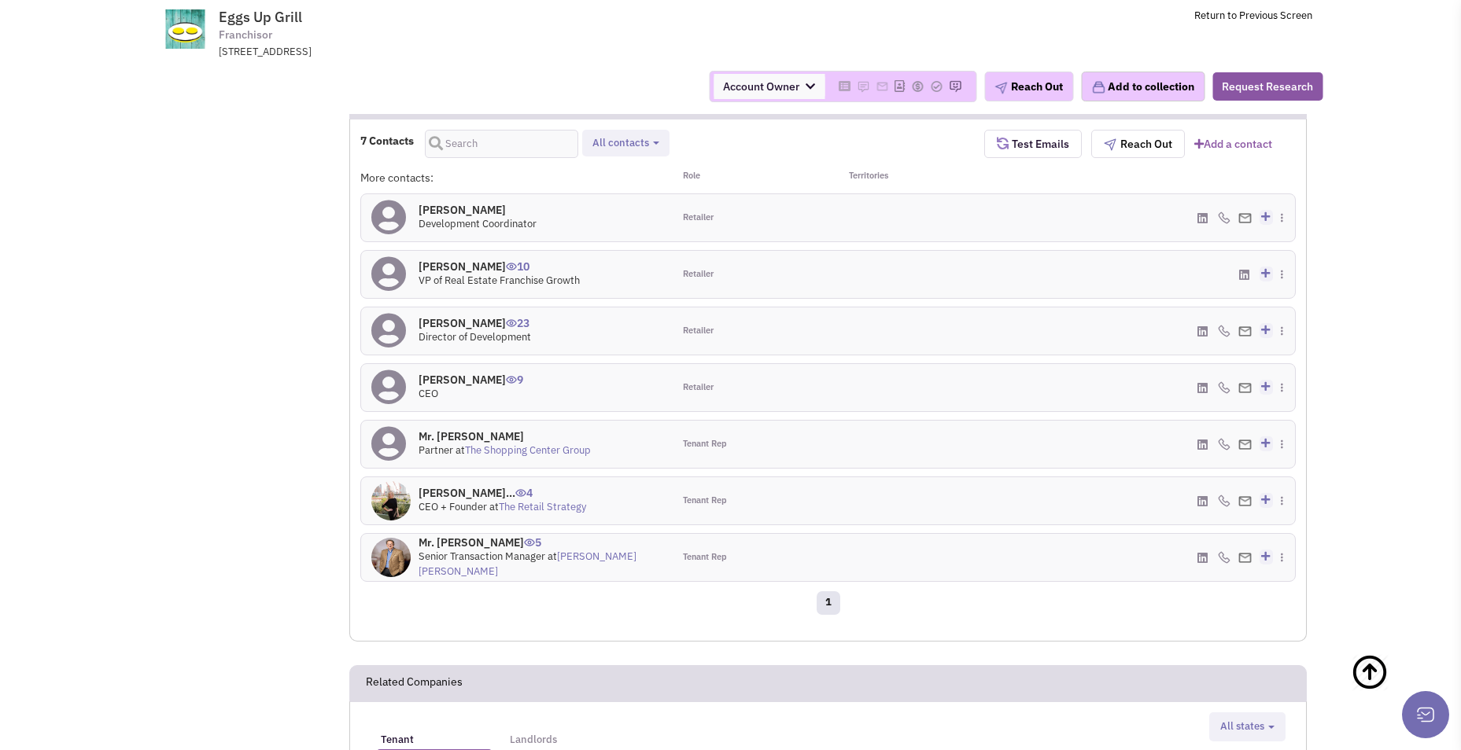
click at [447, 429] on h4 "Mr. David Andrews 0" at bounding box center [504, 436] width 172 height 14
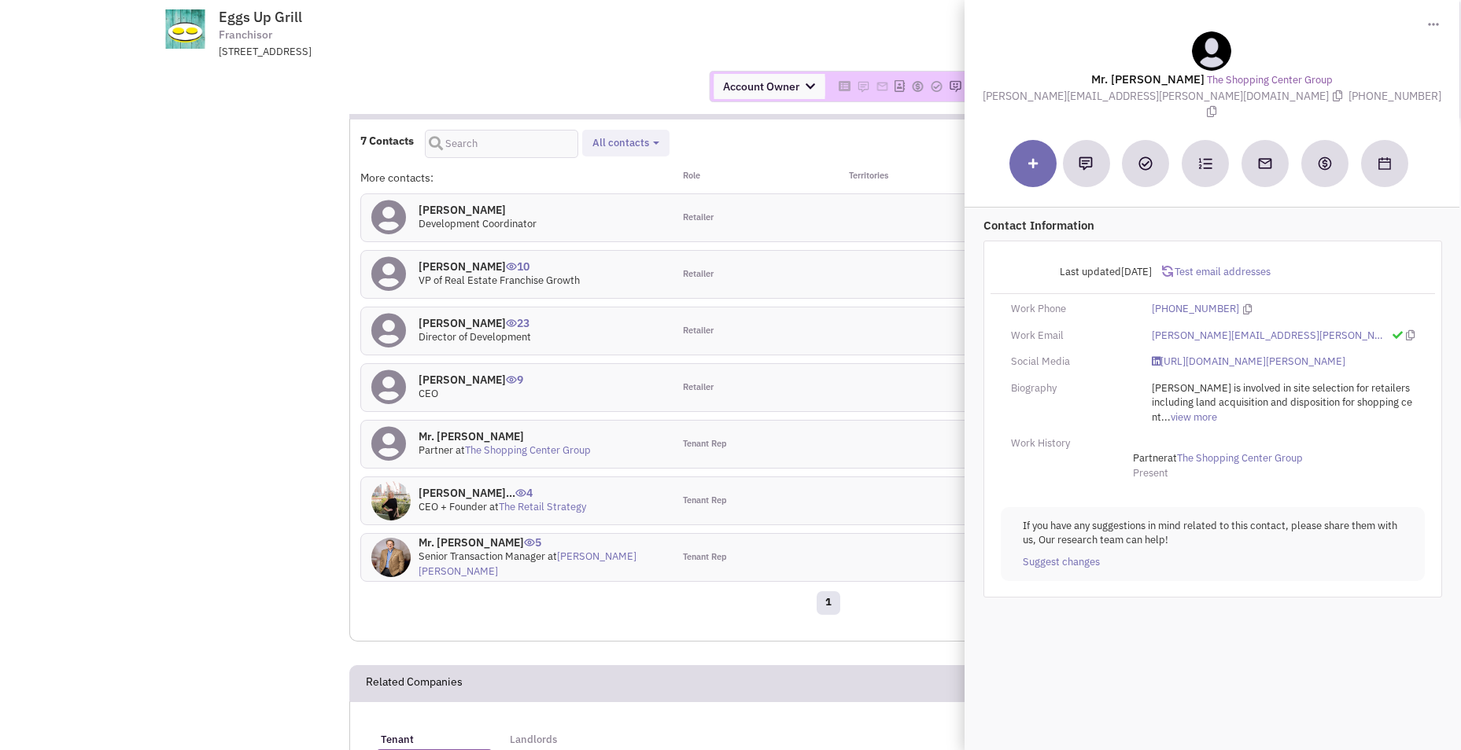
click at [819, 39] on td "Eggs Up Grill Franchisor 551 East Main Street, Spartanburg, SC, 29302 Return to…" at bounding box center [773, 29] width 1077 height 59
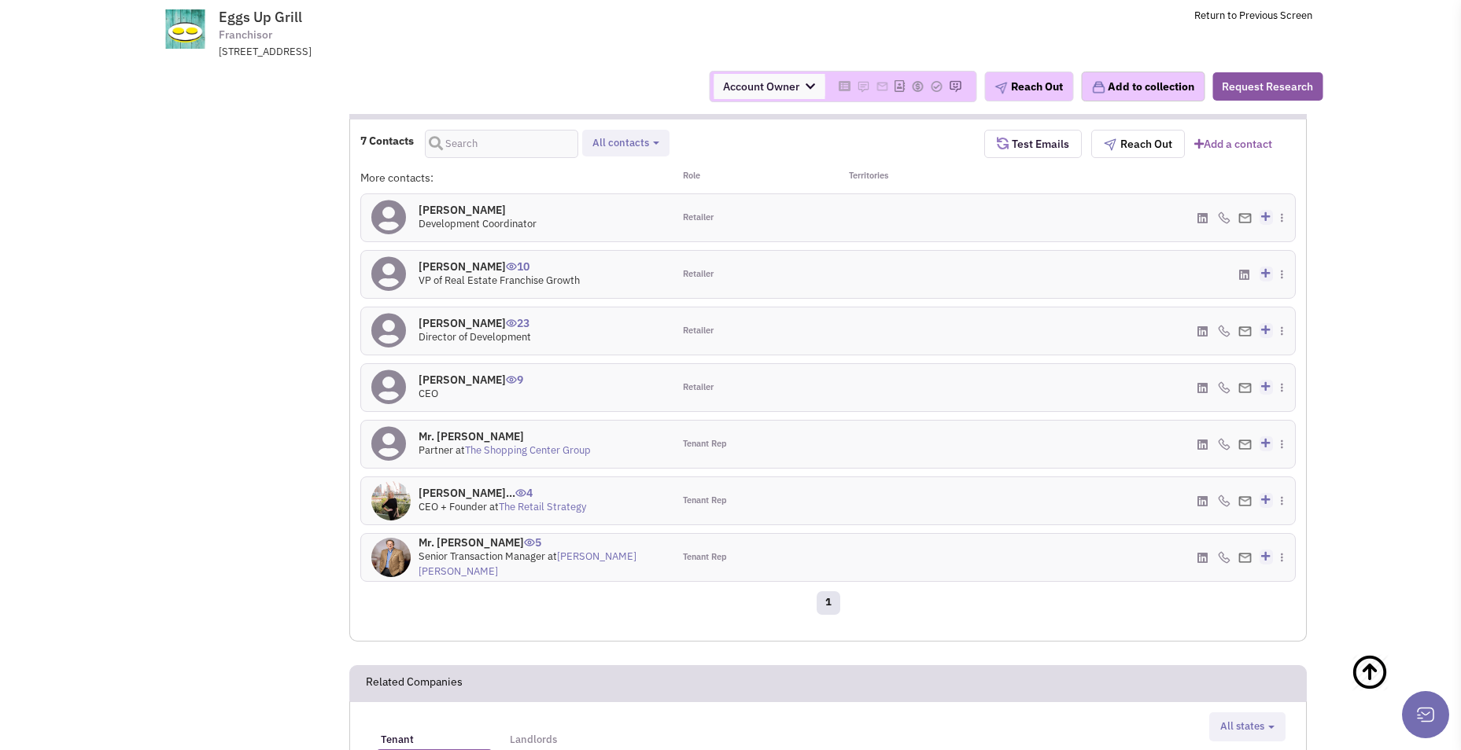
click at [453, 260] on h4 "Ken Phipps 10" at bounding box center [498, 267] width 161 height 14
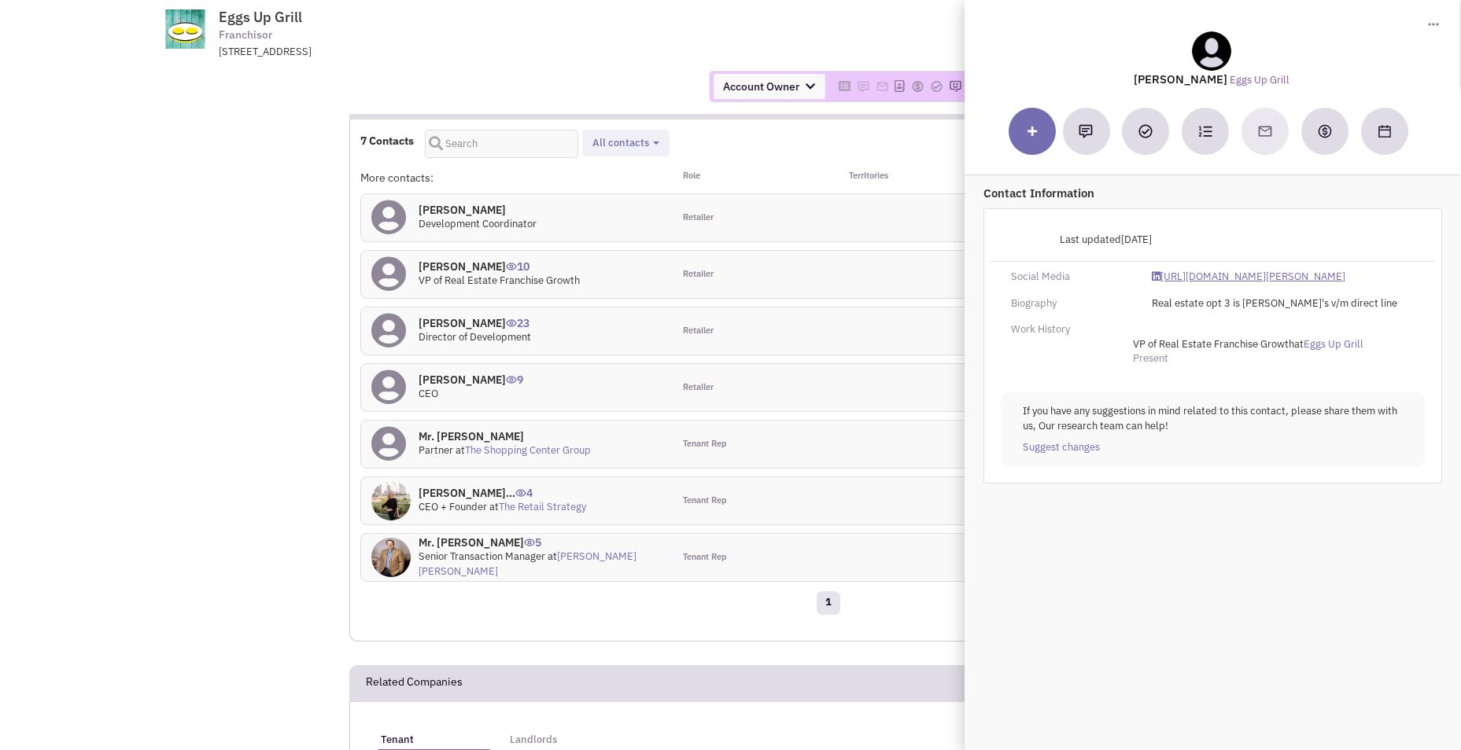
click at [1266, 278] on link "https://www.linkedin.com/in/ken-phipps-98a63030/" at bounding box center [1249, 277] width 194 height 15
